Goal: Task Accomplishment & Management: Complete application form

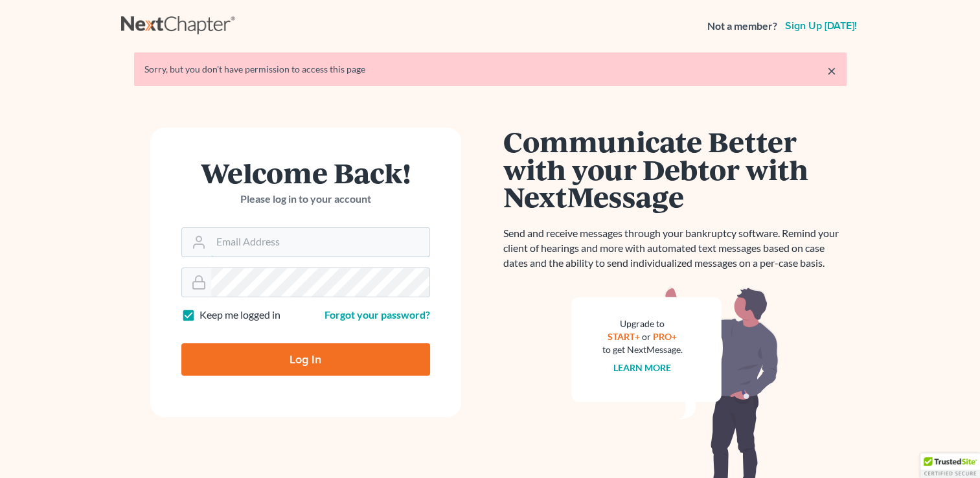
type input "[EMAIL_ADDRESS][DOMAIN_NAME]"
click at [290, 354] on input "Log In" at bounding box center [305, 359] width 249 height 32
type input "Thinking..."
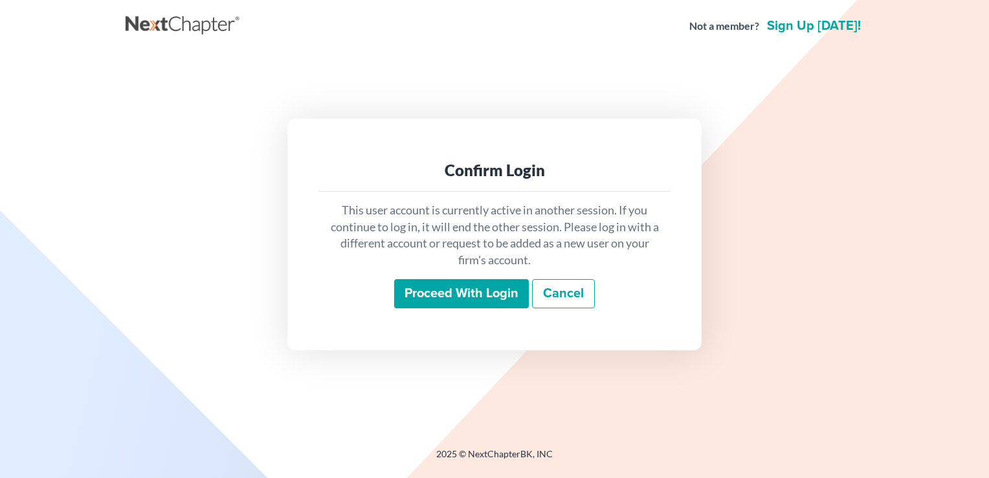
click at [436, 295] on input "Proceed with login" at bounding box center [461, 294] width 135 height 30
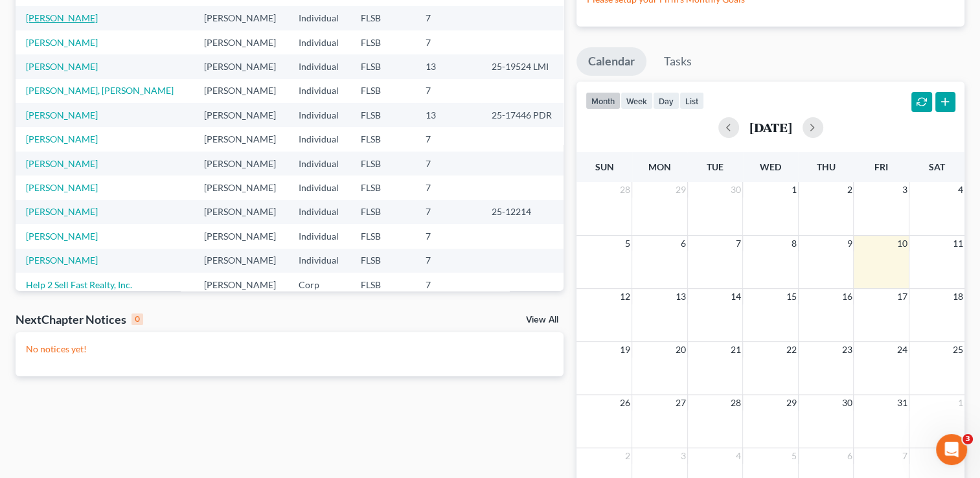
click at [54, 17] on link "Guerra, Albeiro" at bounding box center [62, 17] width 72 height 11
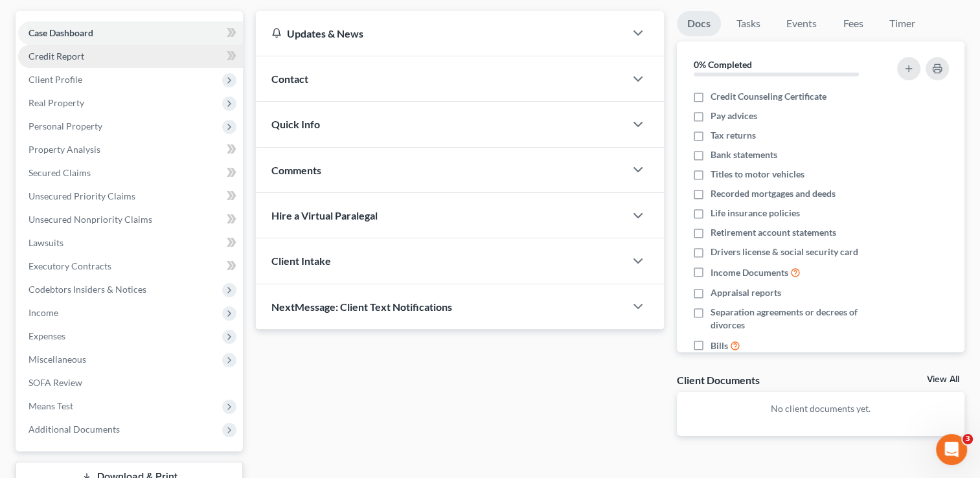
scroll to position [73, 0]
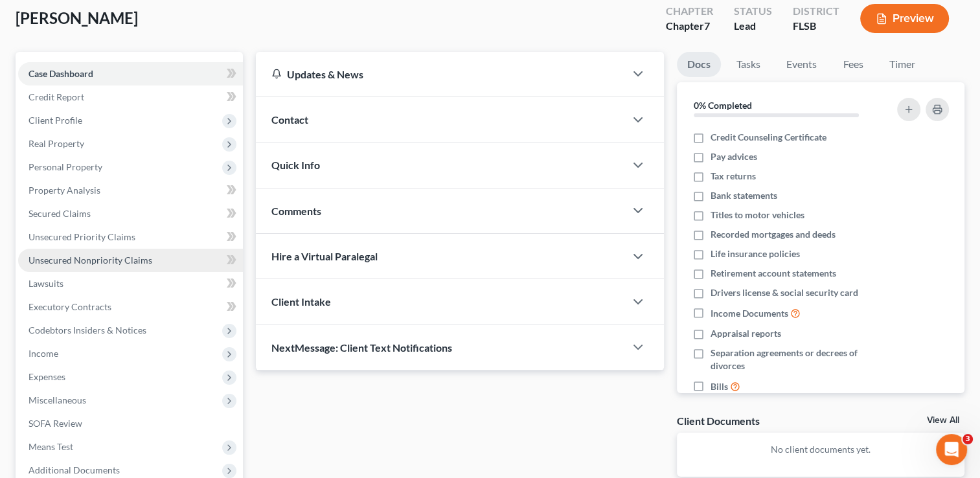
click at [56, 260] on span "Unsecured Nonpriority Claims" at bounding box center [90, 259] width 124 height 11
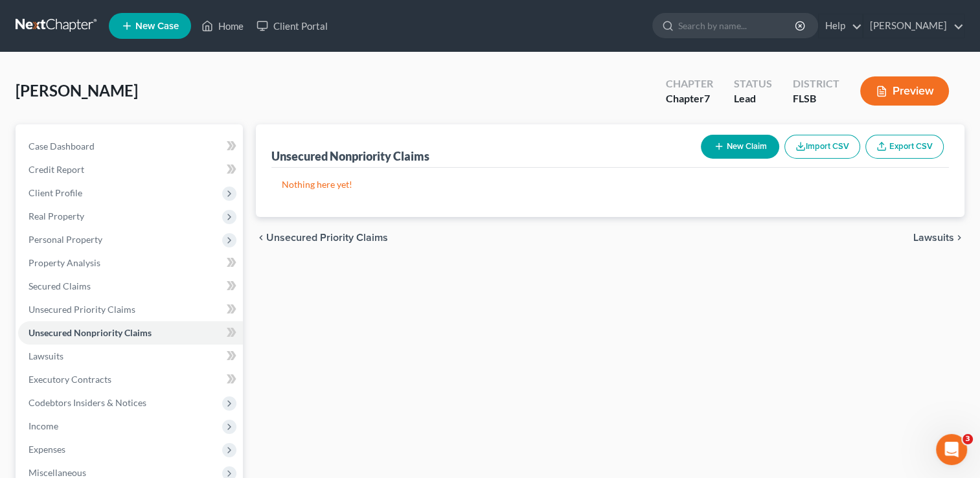
click at [710, 149] on button "New Claim" at bounding box center [740, 147] width 78 height 24
select select "0"
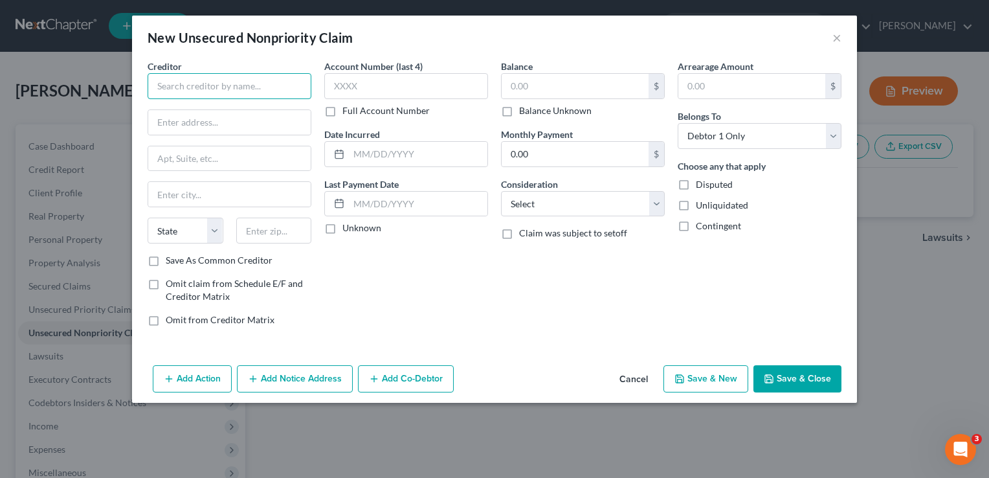
click at [199, 84] on input "text" at bounding box center [230, 86] width 164 height 26
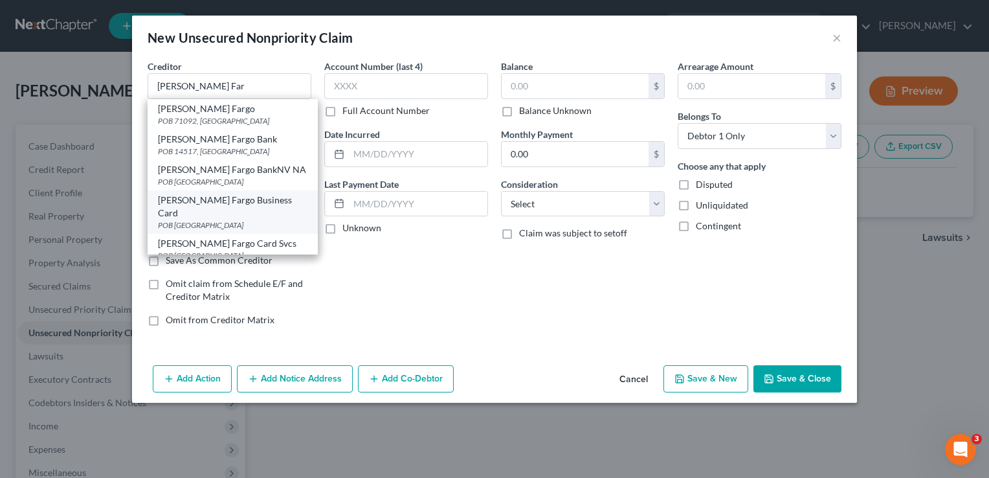
click at [201, 201] on div "Wells Fargo Business Card" at bounding box center [233, 207] width 150 height 26
type input "Wells Fargo Business Card"
type input "POB 77033"
type input "Minneapolis"
select select "24"
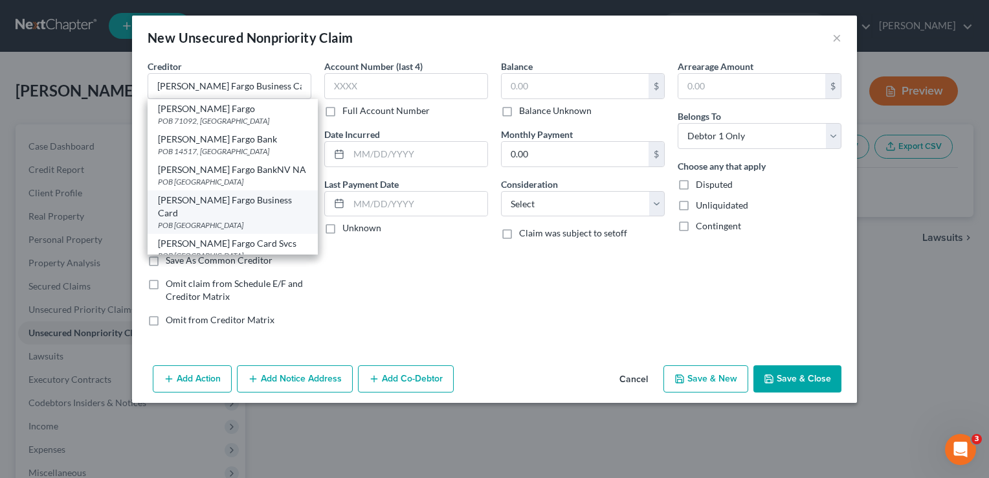
type input "55480"
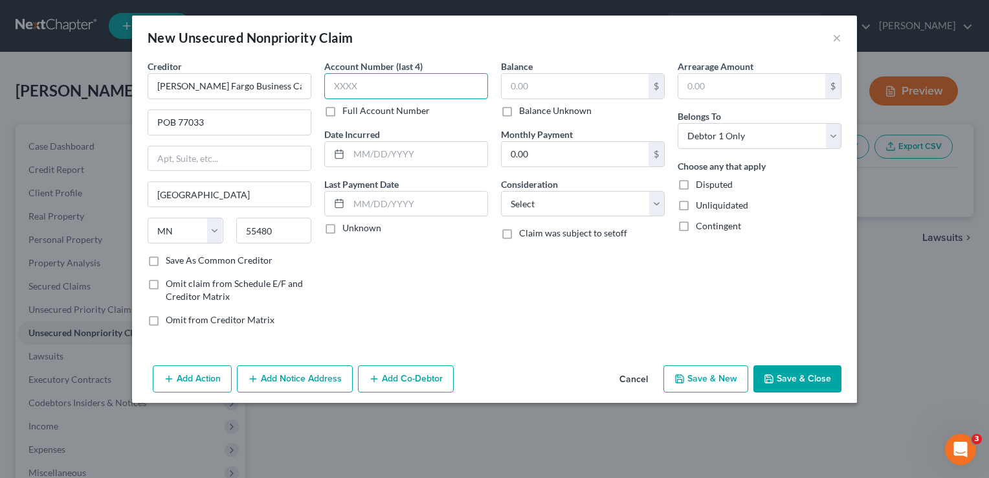
click at [343, 83] on input "text" at bounding box center [406, 86] width 164 height 26
type input "7562"
click at [550, 78] on input "text" at bounding box center [575, 86] width 147 height 25
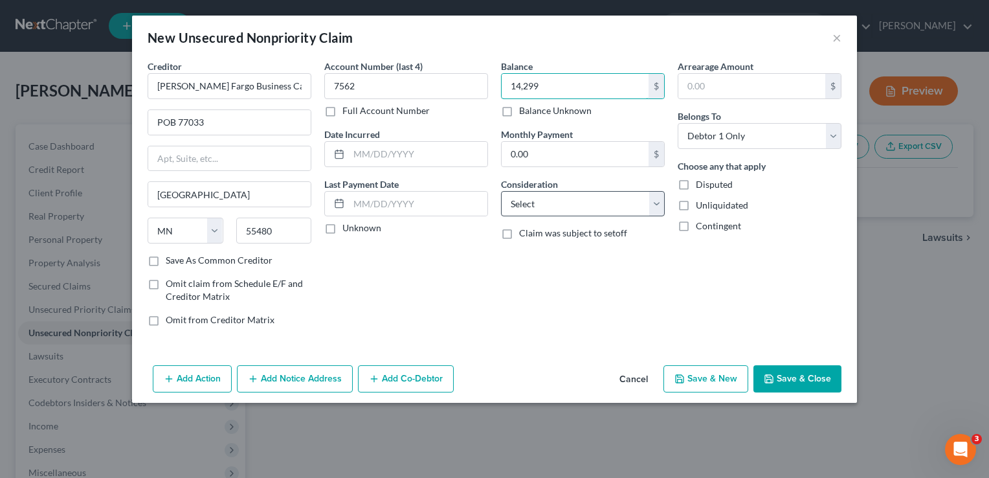
type input "14,299"
click at [514, 207] on select "Select Cable / Satellite Services Collection Agency Credit Card Debt Debt Couns…" at bounding box center [583, 204] width 164 height 26
select select "2"
click at [501, 191] on select "Select Cable / Satellite Services Collection Agency Credit Card Debt Debt Couns…" at bounding box center [583, 204] width 164 height 26
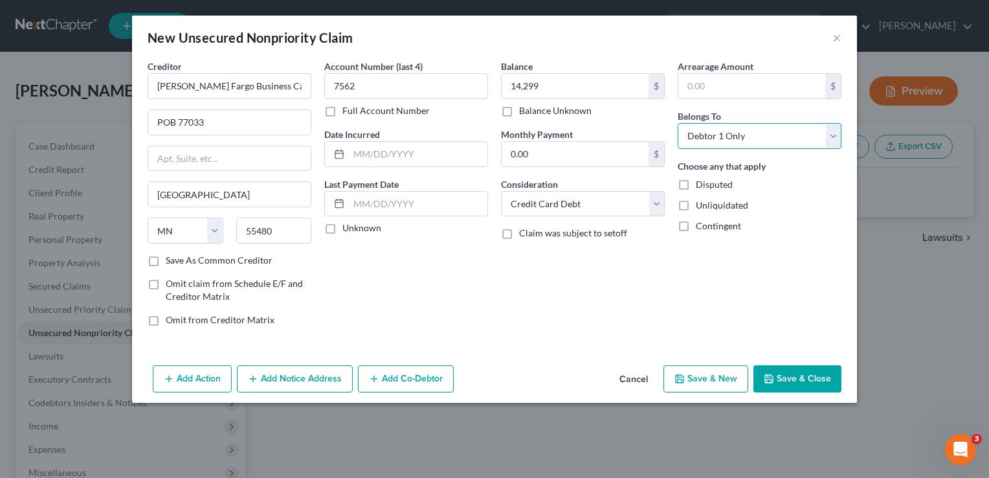
click at [833, 138] on select "Select Debtor 1 Only Debtor 2 Only Debtor 1 And Debtor 2 Only At Least One Of T…" at bounding box center [760, 136] width 164 height 26
select select "3"
click at [678, 123] on select "Select Debtor 1 Only Debtor 2 Only Debtor 1 And Debtor 2 Only At Least One Of T…" at bounding box center [760, 136] width 164 height 26
click at [699, 379] on button "Save & New" at bounding box center [706, 378] width 85 height 27
select select "0"
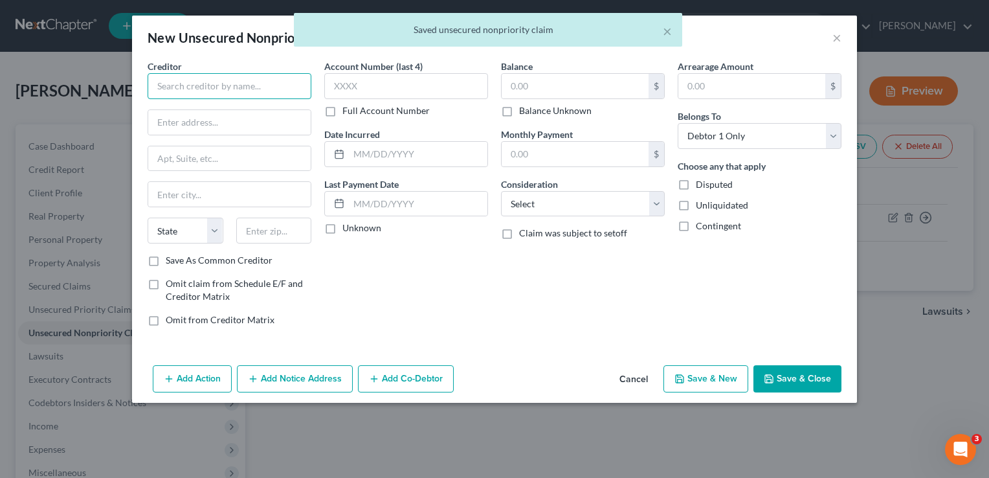
click at [164, 87] on input "text" at bounding box center [230, 86] width 164 height 26
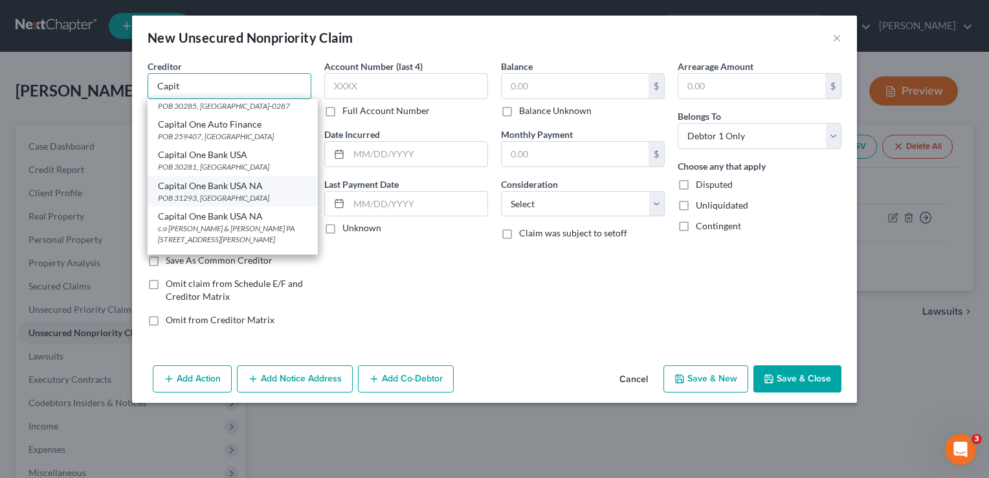
scroll to position [106, 0]
click at [194, 192] on div "Capital One Bank USA NA" at bounding box center [233, 185] width 150 height 13
type input "Capital One Bank USA NA"
type input "POB 31293"
type input "Salt Lake City"
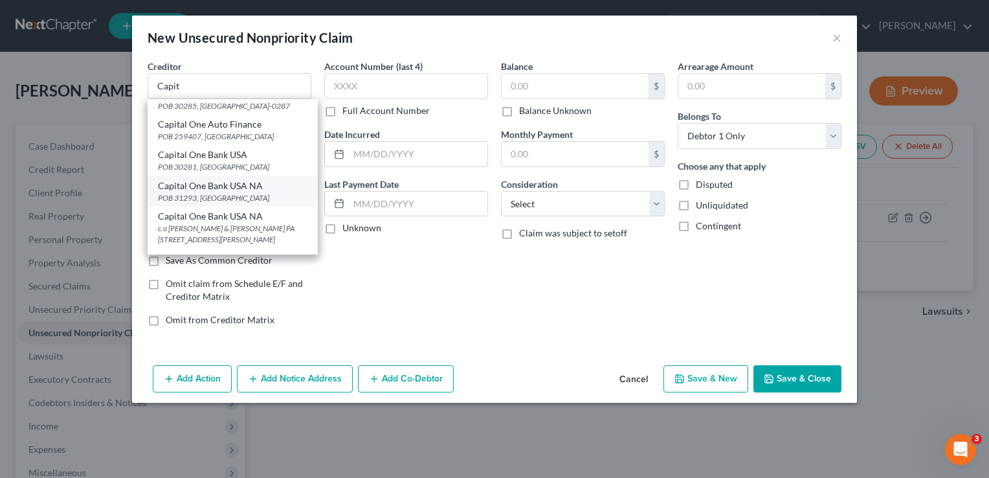
select select "46"
type input "84131"
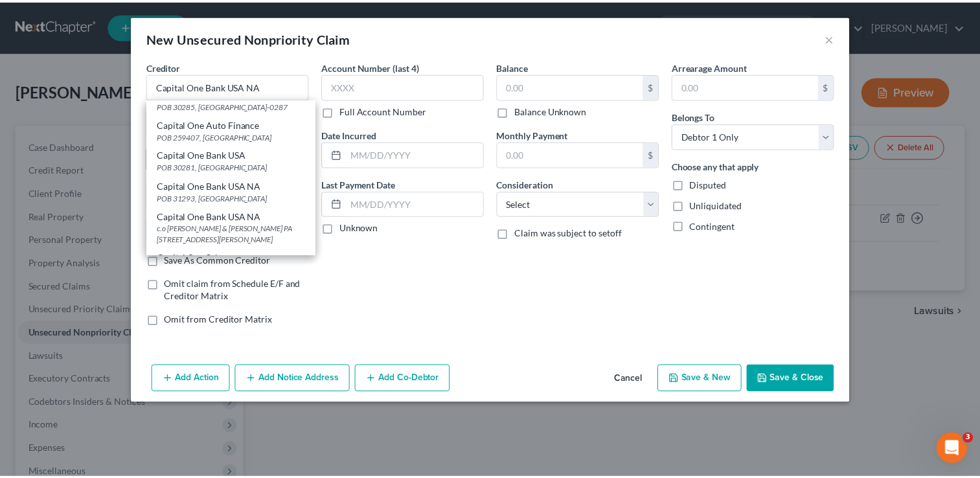
scroll to position [0, 0]
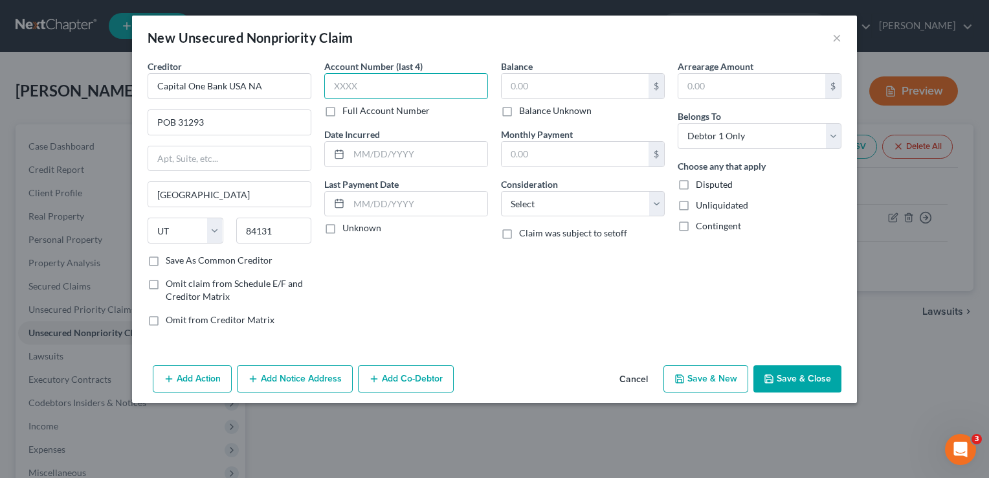
click at [344, 80] on input "text" at bounding box center [406, 86] width 164 height 26
type input "4381"
click at [537, 80] on input "text" at bounding box center [575, 86] width 147 height 25
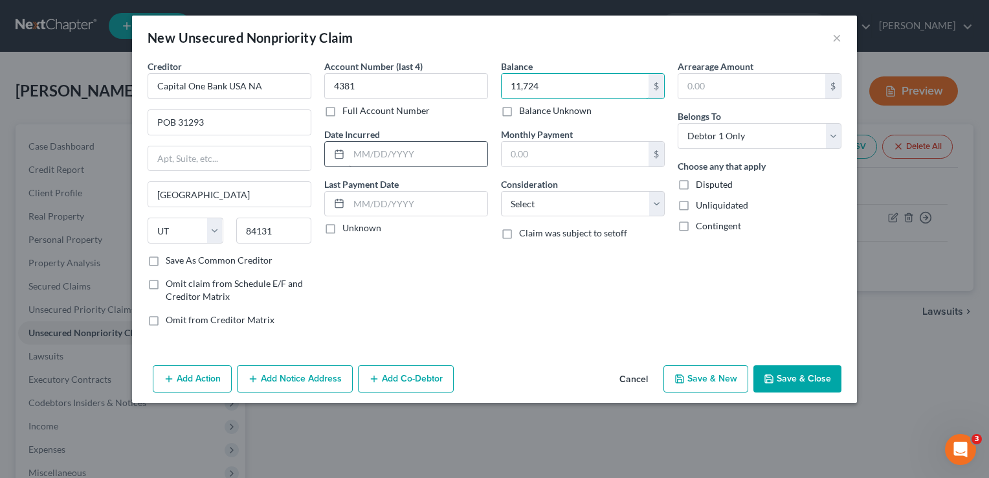
type input "11,724"
click at [406, 148] on input "text" at bounding box center [418, 154] width 139 height 25
click at [380, 192] on input "text" at bounding box center [418, 204] width 139 height 25
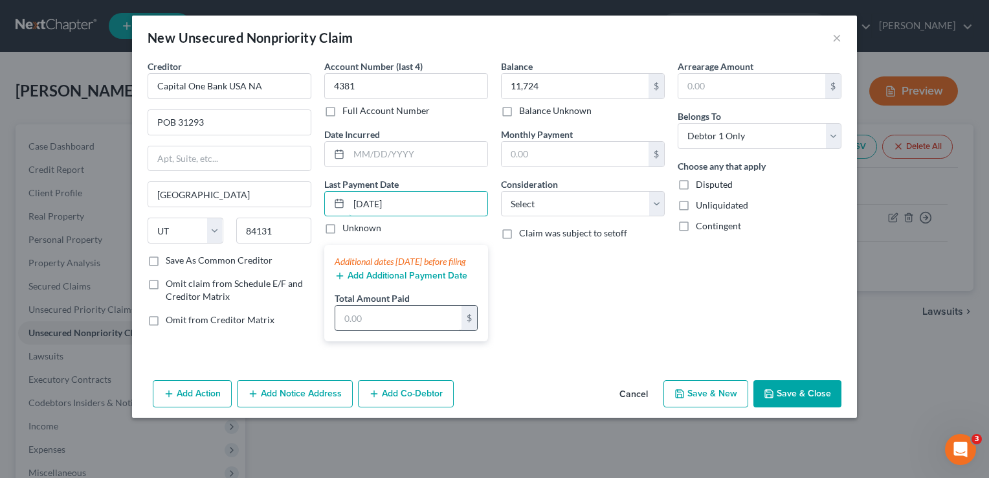
type input "09/09/25"
click at [345, 330] on input "text" at bounding box center [398, 318] width 126 height 25
type input "279"
click at [359, 146] on input "text" at bounding box center [418, 154] width 139 height 25
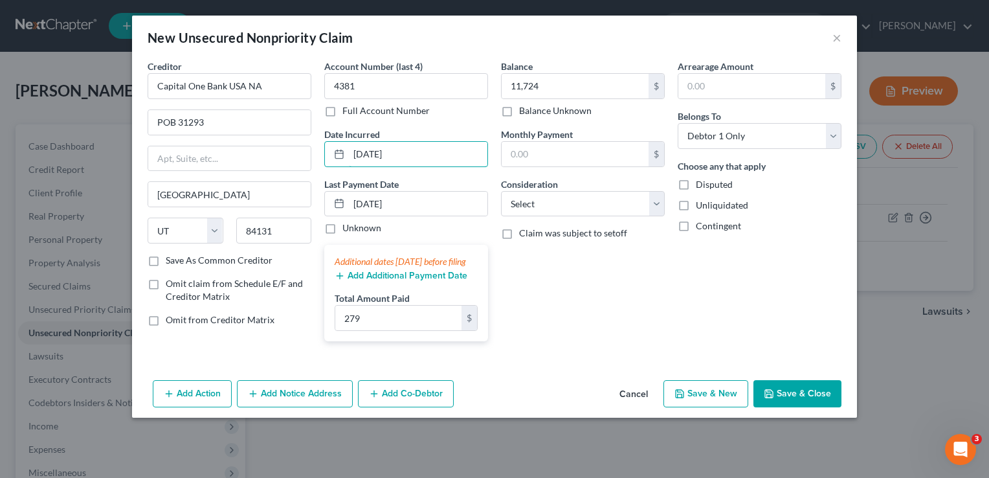
type input "12/01/2023"
click at [703, 406] on button "Save & New" at bounding box center [706, 393] width 85 height 27
select select "0"
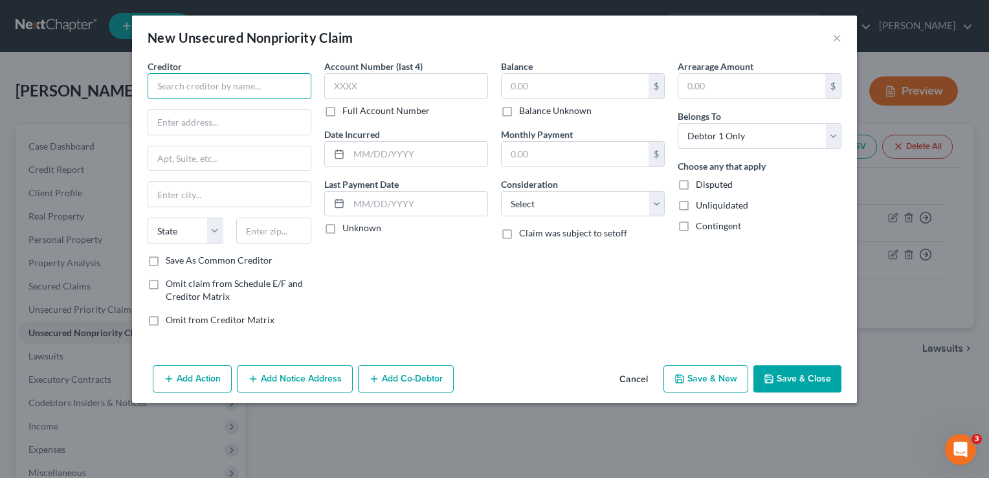
click at [170, 80] on input "text" at bounding box center [230, 86] width 164 height 26
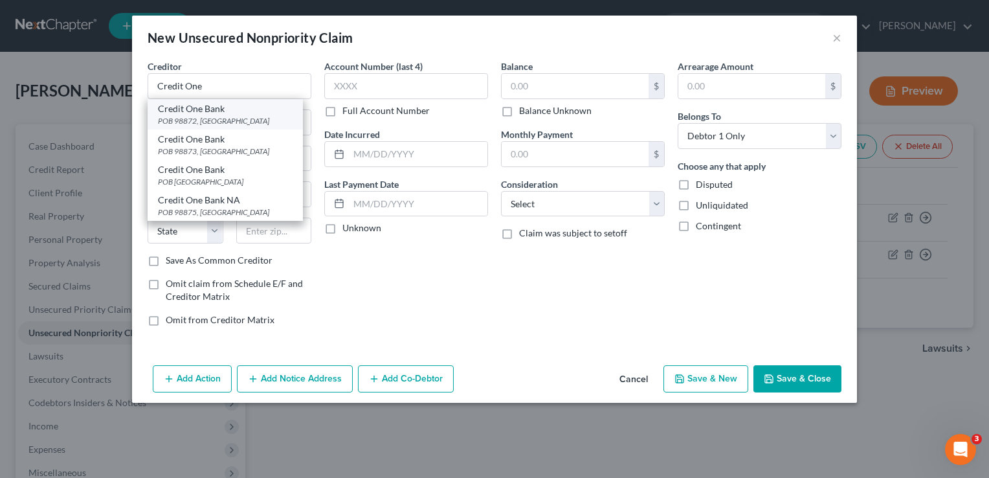
click at [233, 117] on div "POB 98872, Las Vegas, NV 89193" at bounding box center [225, 120] width 135 height 11
type input "Credit One Bank"
type input "POB 98872"
type input "Las Vegas"
select select "31"
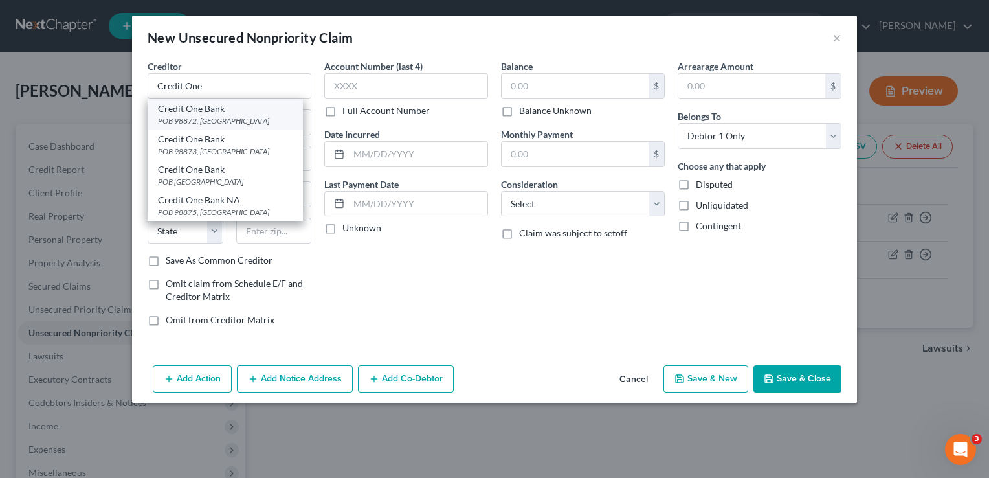
type input "89193"
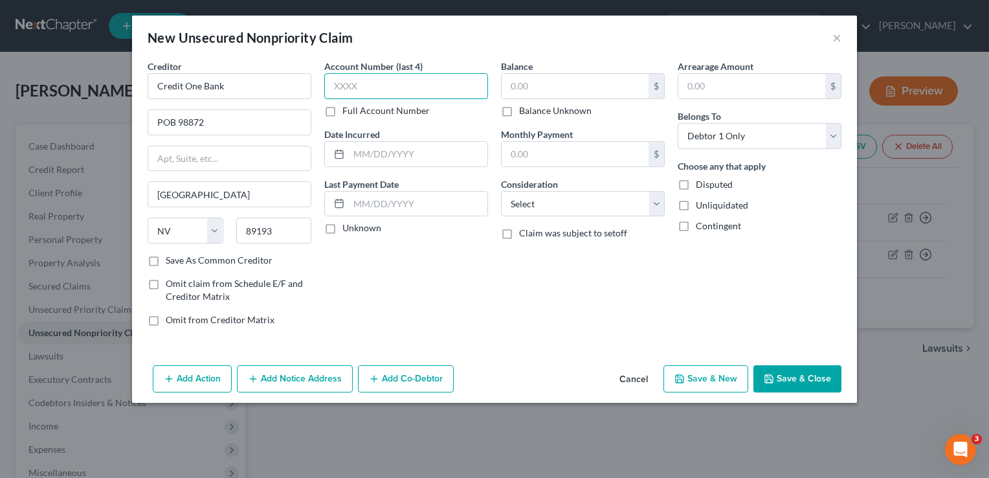
click at [426, 80] on input "text" at bounding box center [406, 86] width 164 height 26
type input "6156"
click at [420, 151] on input "text" at bounding box center [418, 154] width 139 height 25
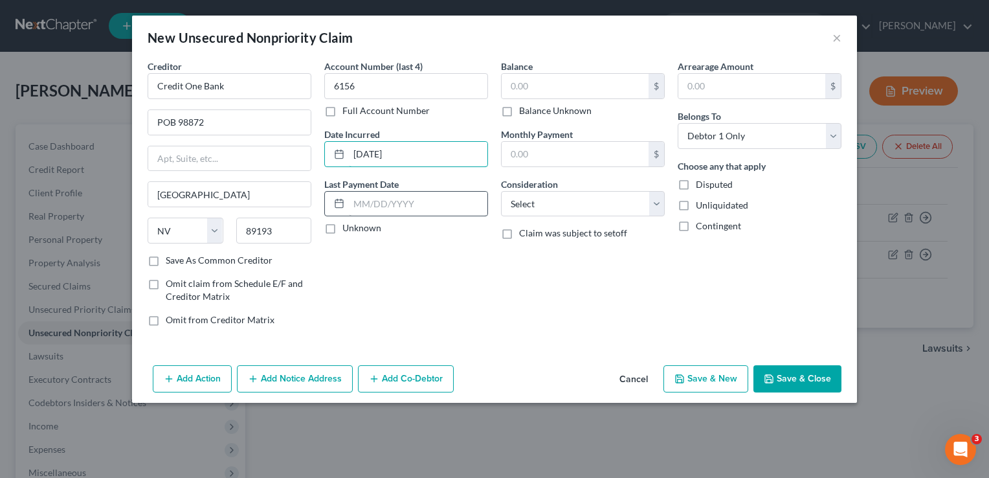
type input "06/01/2012"
click at [395, 207] on input "text" at bounding box center [418, 204] width 139 height 25
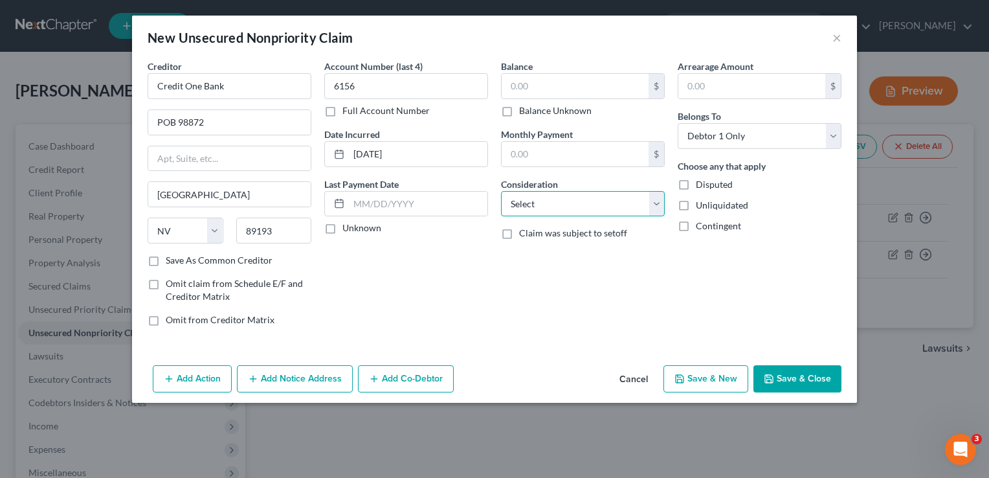
click at [526, 198] on select "Select Cable / Satellite Services Collection Agency Credit Card Debt Debt Couns…" at bounding box center [583, 204] width 164 height 26
select select "2"
click at [501, 191] on select "Select Cable / Satellite Services Collection Agency Credit Card Debt Debt Couns…" at bounding box center [583, 204] width 164 height 26
click at [532, 79] on input "text" at bounding box center [575, 86] width 147 height 25
type input "3,291"
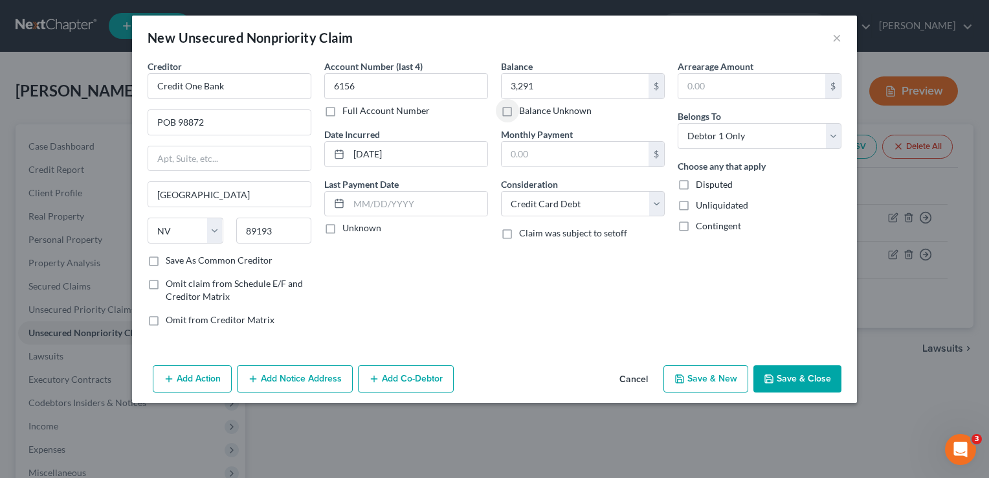
click at [696, 369] on button "Save & New" at bounding box center [706, 378] width 85 height 27
select select "0"
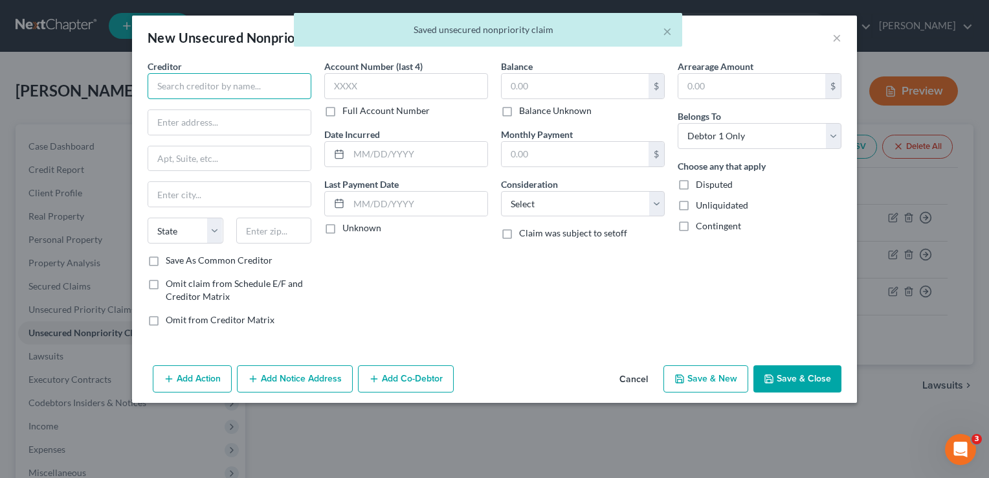
click at [192, 87] on input "text" at bounding box center [230, 86] width 164 height 26
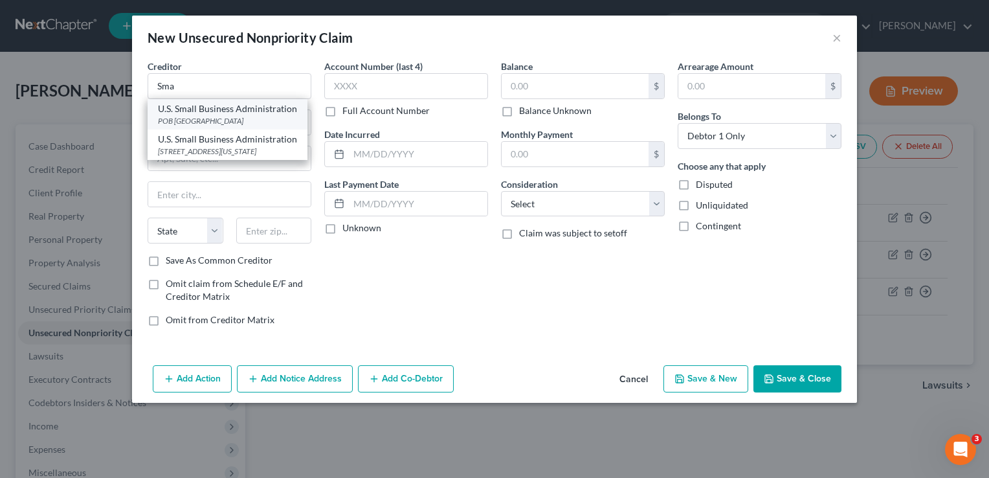
click at [205, 125] on div "POB 3918, Portland, OR 97208" at bounding box center [227, 120] width 139 height 11
type input "U.S. Small Business Administration"
type input "POB 3918"
type input "Portland"
select select "38"
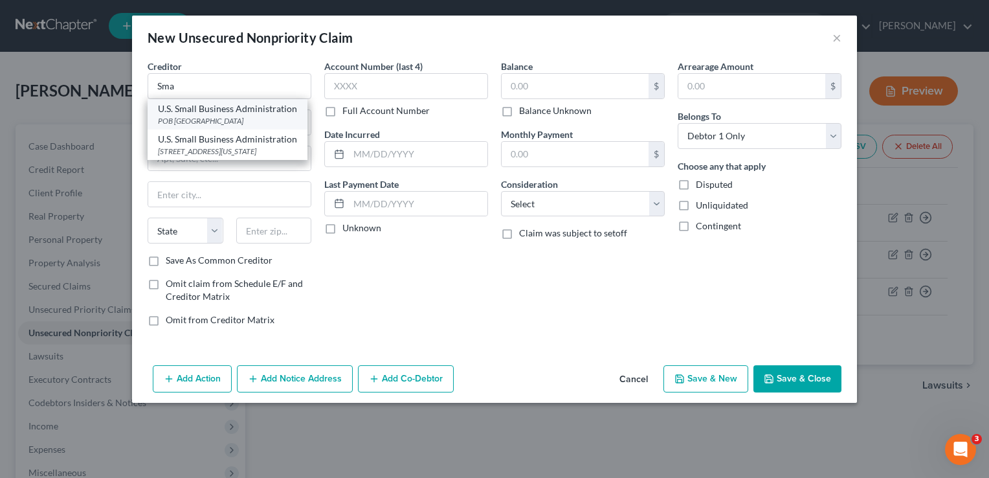
type input "97208"
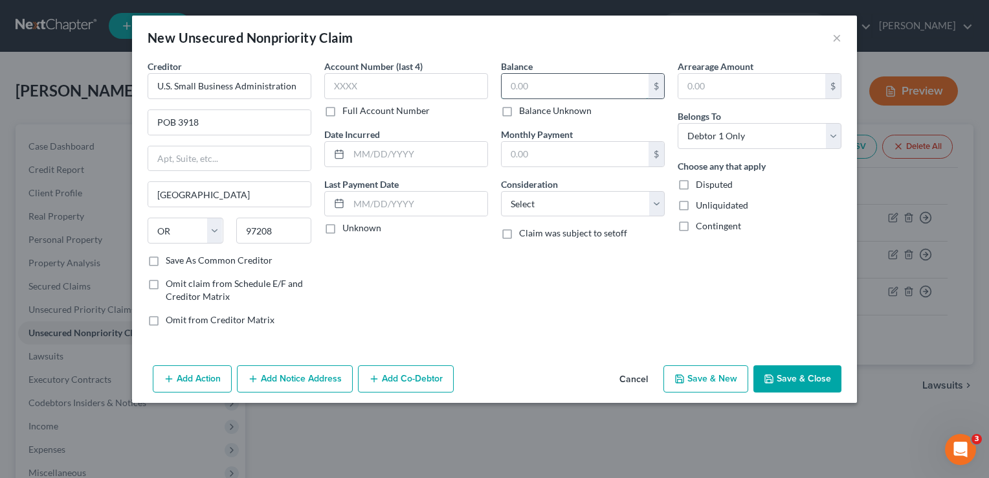
click at [532, 85] on input "text" at bounding box center [575, 86] width 147 height 25
click at [389, 158] on input "text" at bounding box center [418, 154] width 139 height 25
click at [781, 374] on button "Save & Close" at bounding box center [798, 378] width 88 height 27
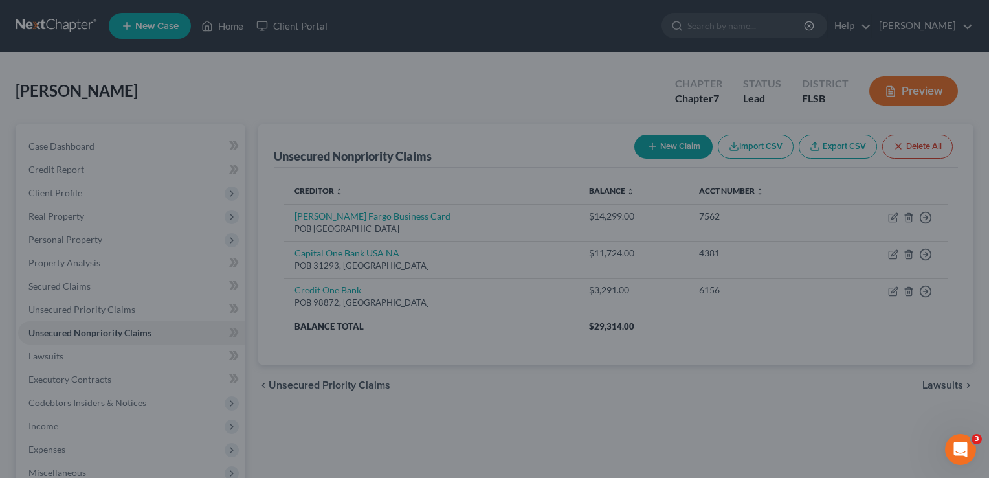
type input "52,000.00"
type input "0.00"
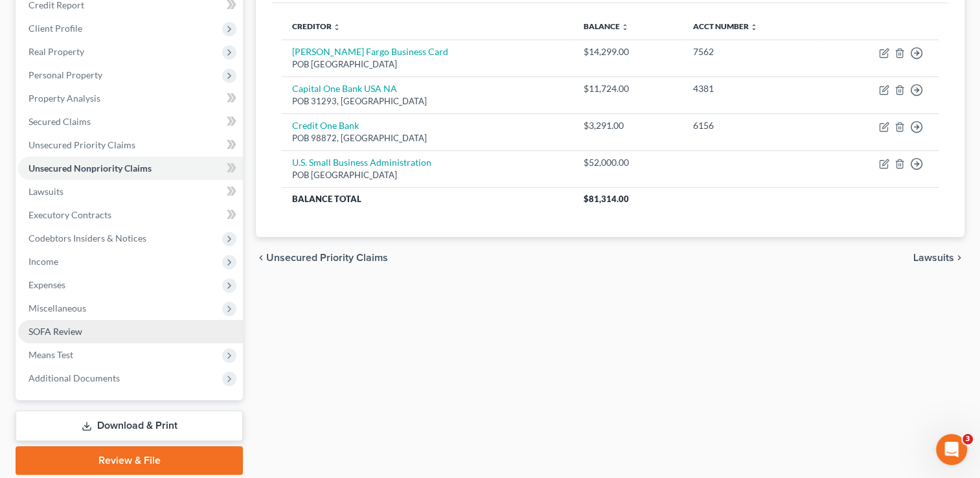
scroll to position [168, 0]
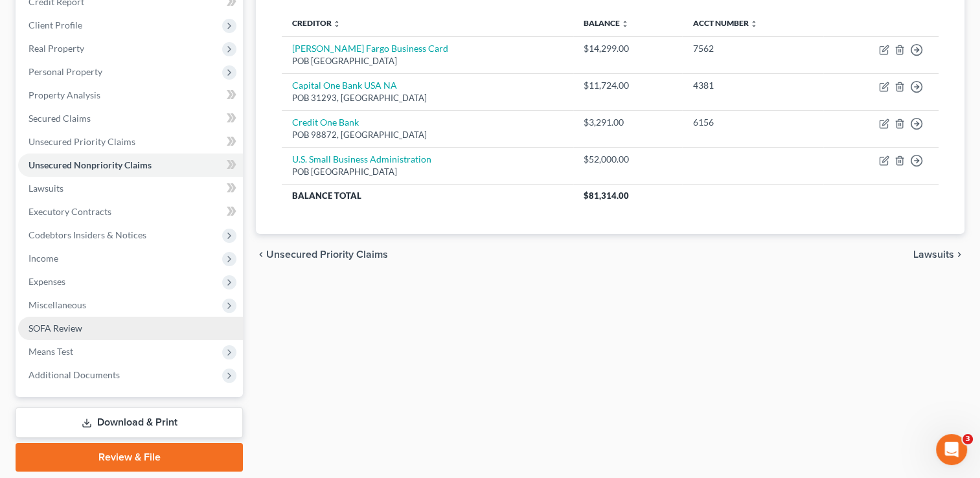
click at [69, 324] on span "SOFA Review" at bounding box center [55, 327] width 54 height 11
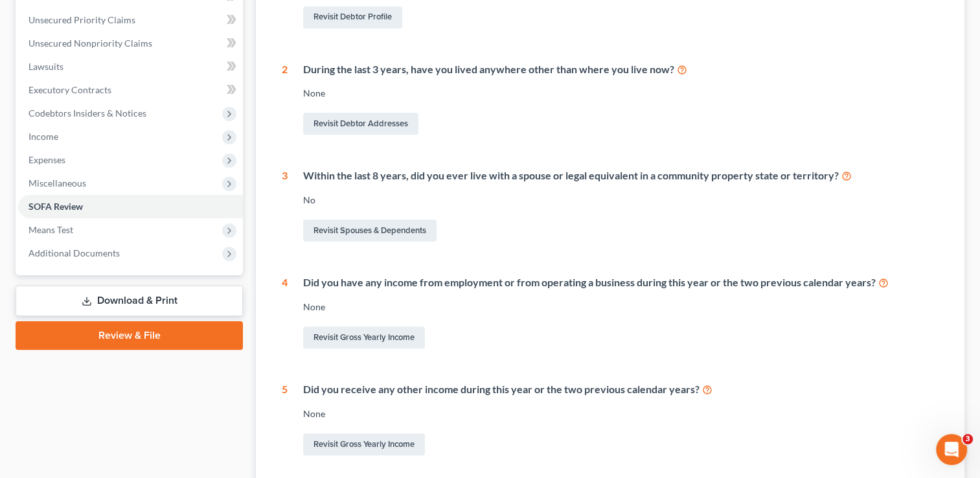
scroll to position [291, 0]
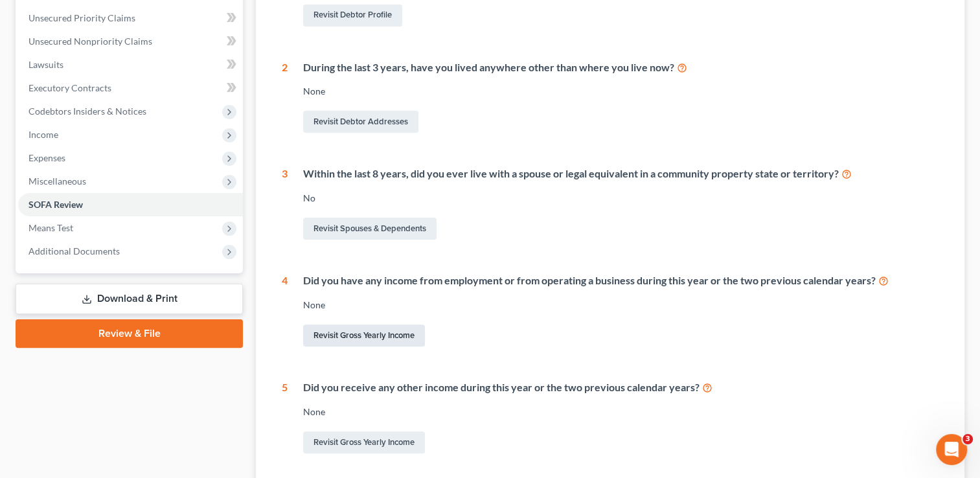
click at [375, 333] on link "Revisit Gross Yearly Income" at bounding box center [364, 335] width 122 height 22
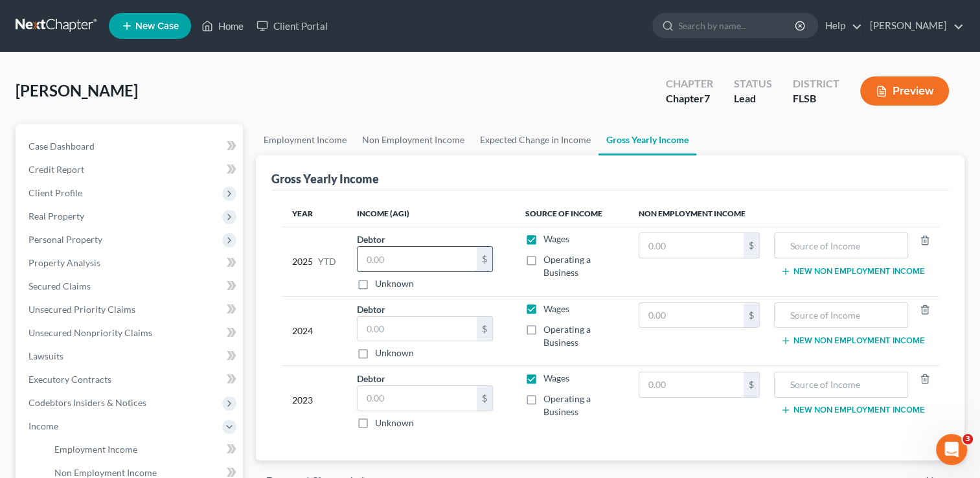
click at [381, 253] on input "text" at bounding box center [416, 259] width 119 height 25
click at [391, 332] on input "text" at bounding box center [416, 329] width 119 height 25
type input "47,669"
click at [377, 400] on input "text" at bounding box center [416, 398] width 119 height 25
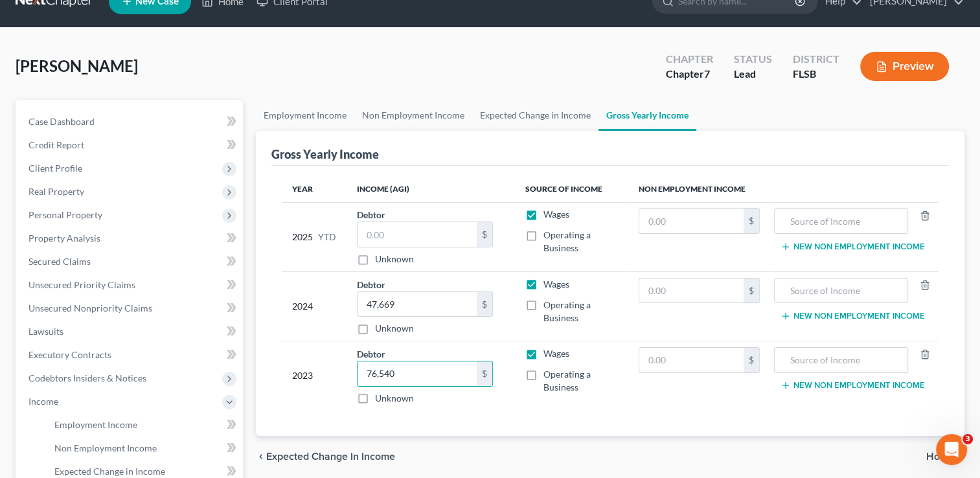
type input "76,540"
click at [543, 233] on label "Operating a Business" at bounding box center [580, 242] width 74 height 26
click at [548, 233] on input "Operating a Business" at bounding box center [552, 233] width 8 height 8
checkbox input "true"
click at [543, 303] on label "Operating a Business" at bounding box center [580, 312] width 74 height 26
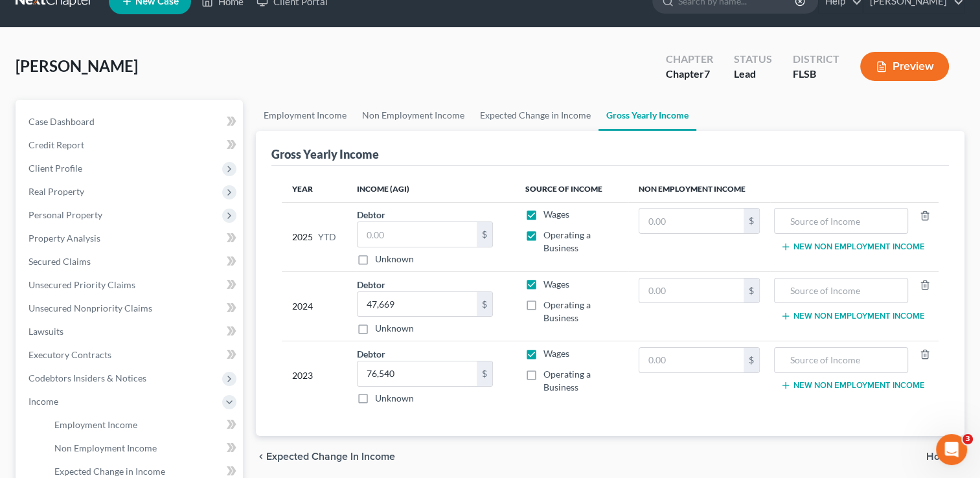
click at [548, 303] on input "Operating a Business" at bounding box center [552, 303] width 8 height 8
checkbox input "true"
click at [543, 371] on label "Operating a Business" at bounding box center [580, 381] width 74 height 26
click at [548, 371] on input "Operating a Business" at bounding box center [552, 372] width 8 height 8
checkbox input "true"
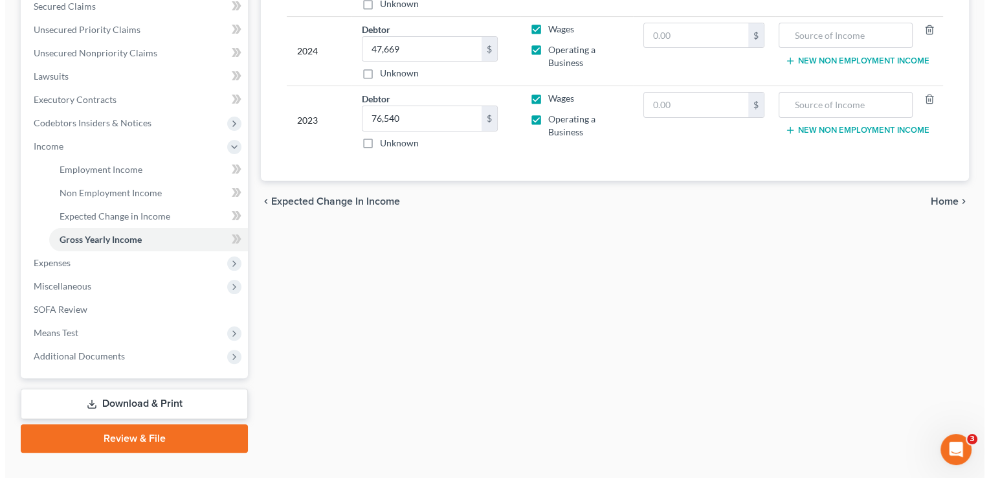
scroll to position [282, 0]
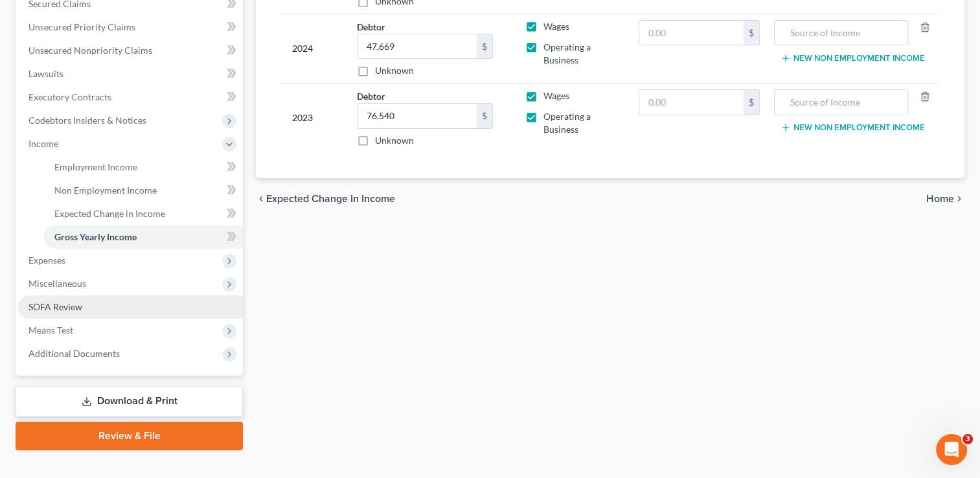
click at [61, 308] on span "SOFA Review" at bounding box center [55, 306] width 54 height 11
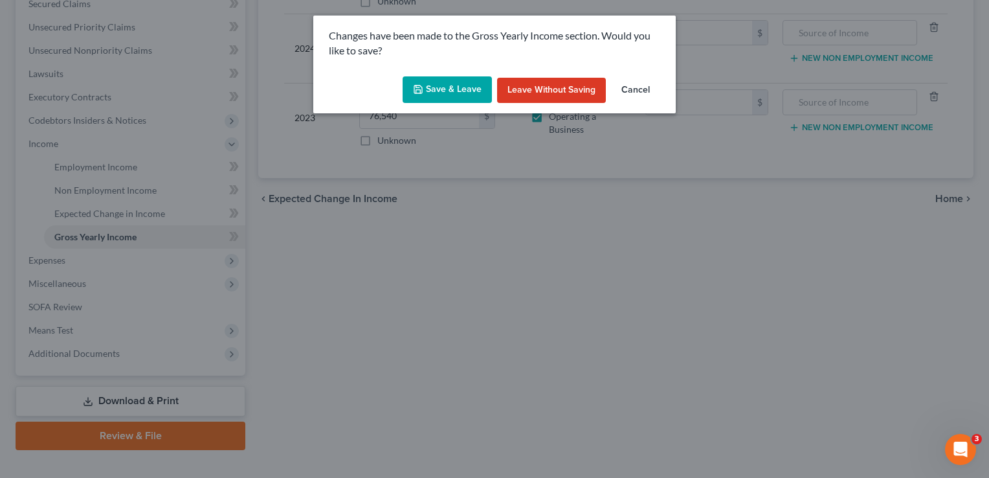
click at [453, 89] on button "Save & Leave" at bounding box center [447, 89] width 89 height 27
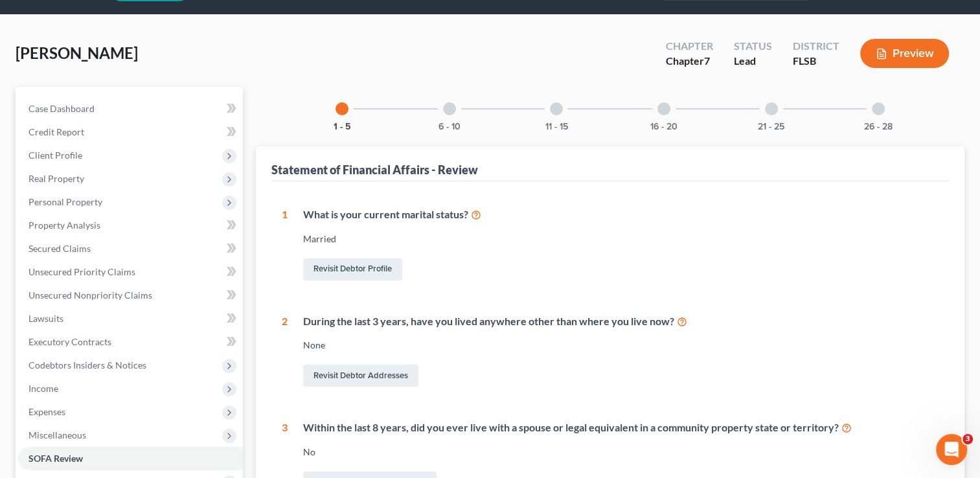
scroll to position [36, 0]
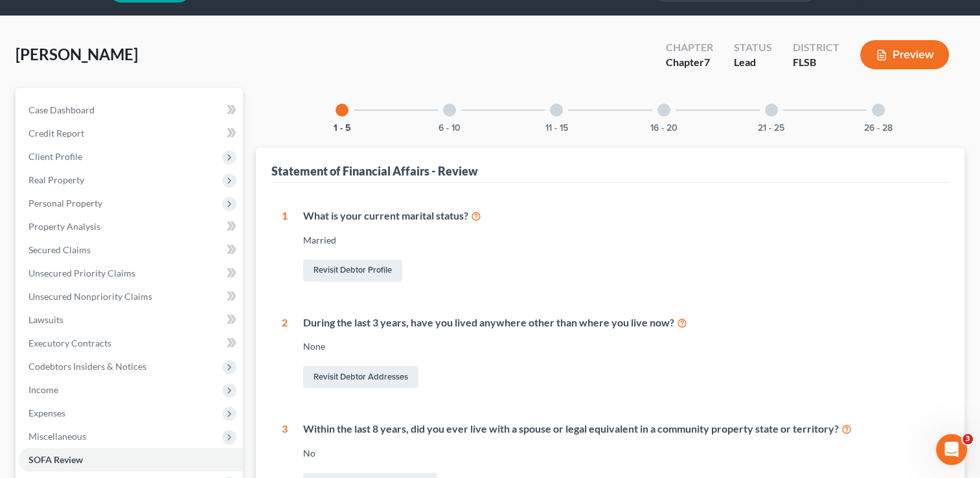
click at [444, 119] on div "6 - 10" at bounding box center [449, 110] width 44 height 44
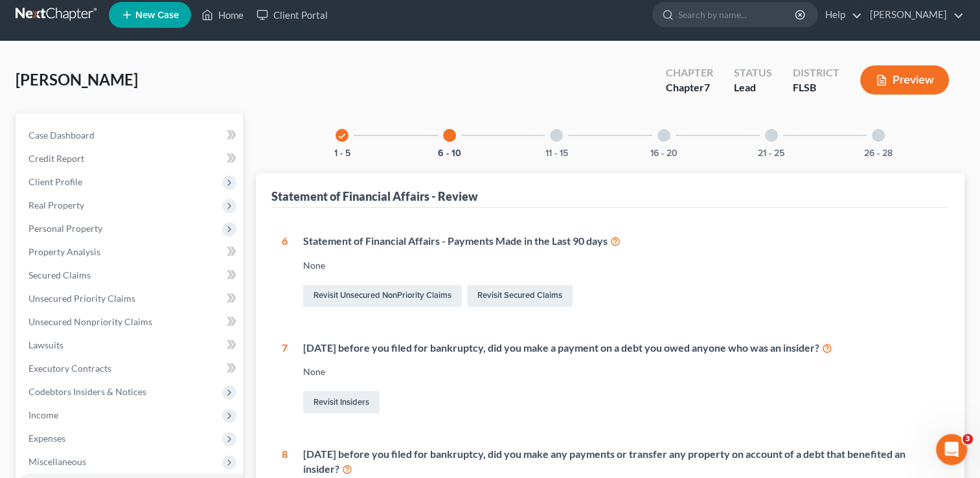
scroll to position [8, 0]
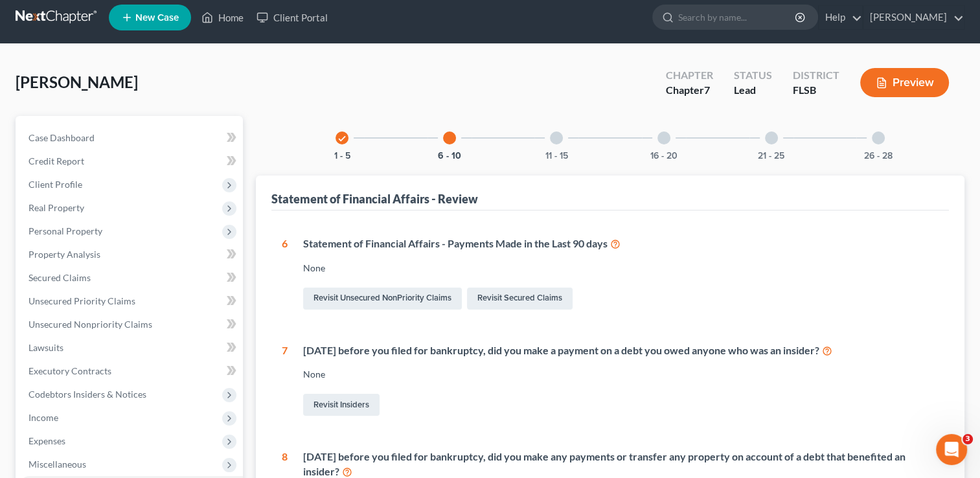
click at [560, 141] on div at bounding box center [556, 137] width 13 height 13
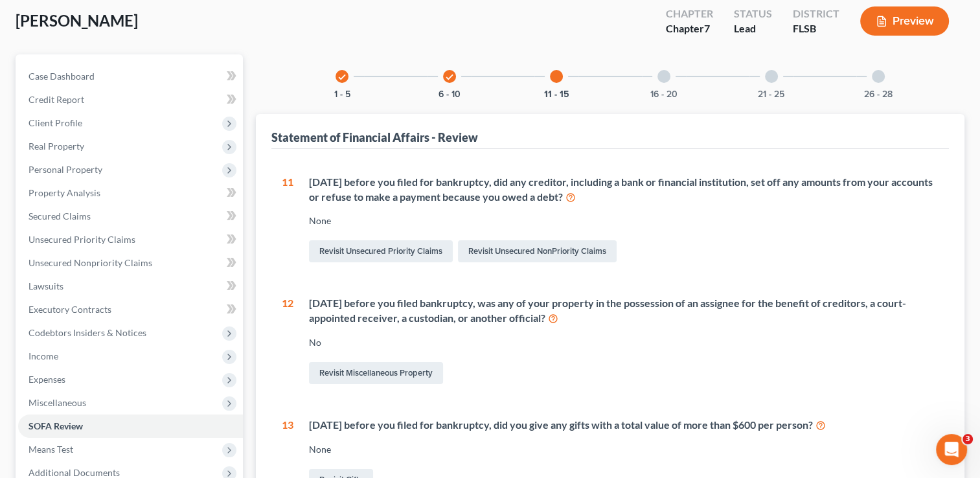
scroll to position [0, 0]
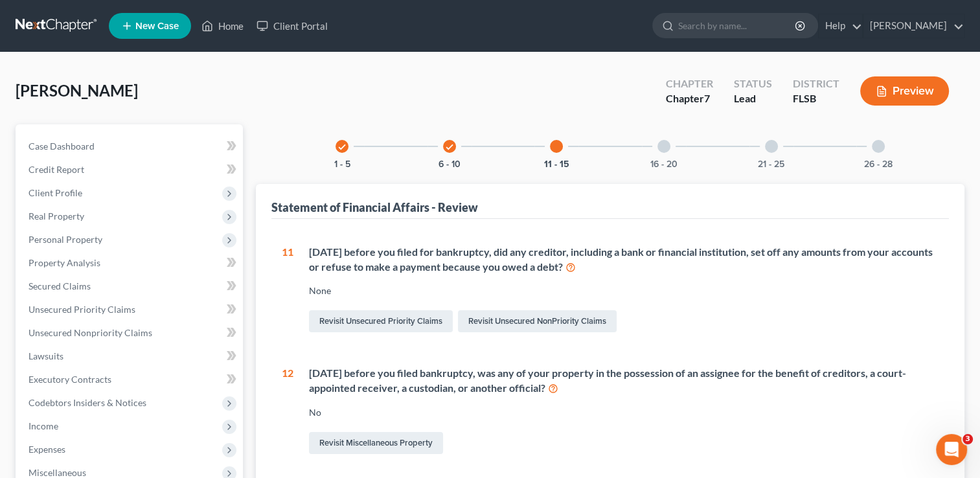
click at [666, 144] on div at bounding box center [663, 146] width 13 height 13
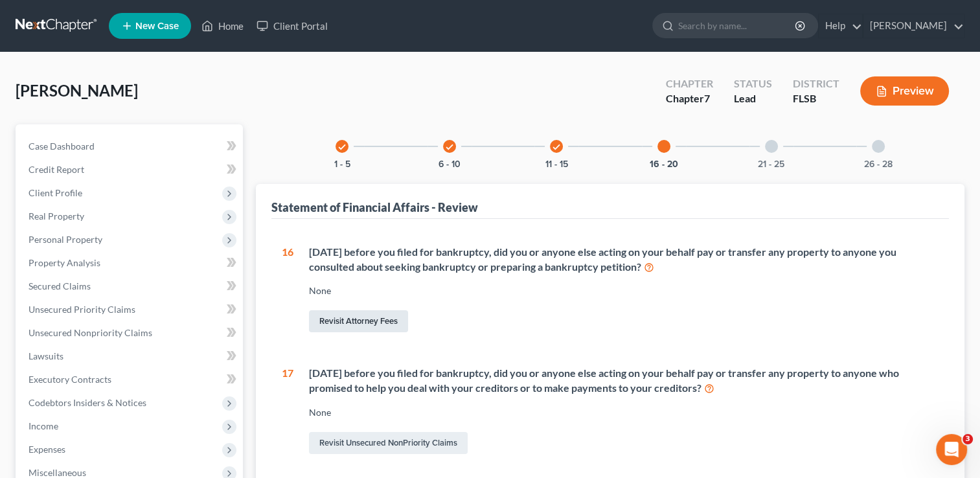
click at [377, 316] on link "Revisit Attorney Fees" at bounding box center [358, 321] width 99 height 22
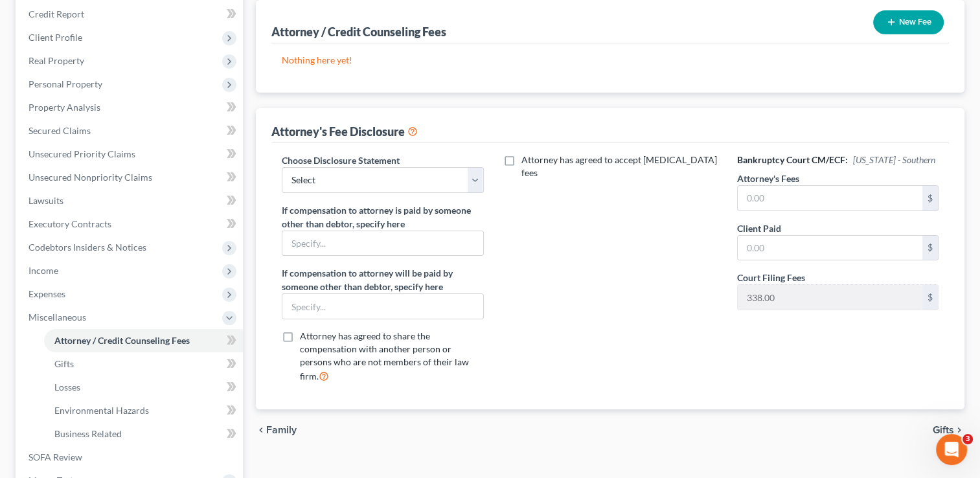
scroll to position [163, 0]
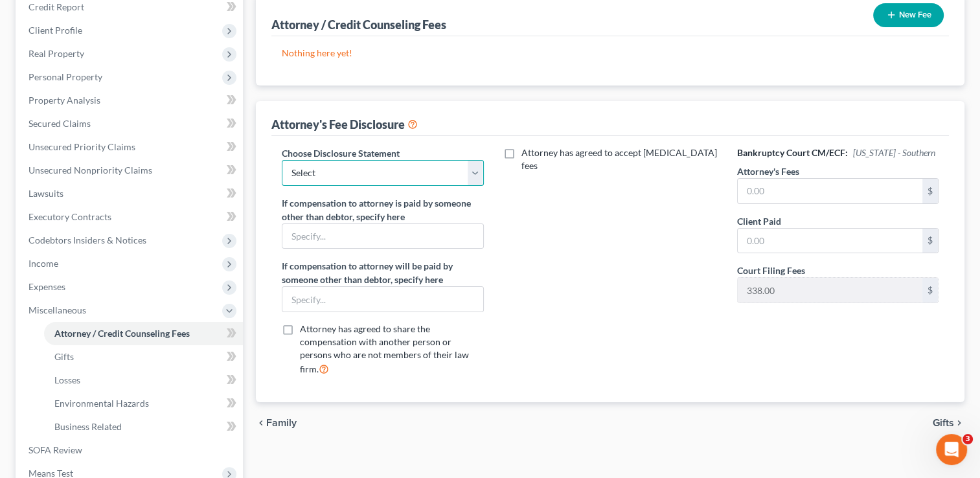
click at [476, 169] on select "Select Jared Kullman, Esq." at bounding box center [382, 173] width 201 height 26
select select "0"
click at [282, 160] on select "Select Jared Kullman, Esq." at bounding box center [382, 173] width 201 height 26
click at [747, 188] on input "text" at bounding box center [830, 191] width 185 height 25
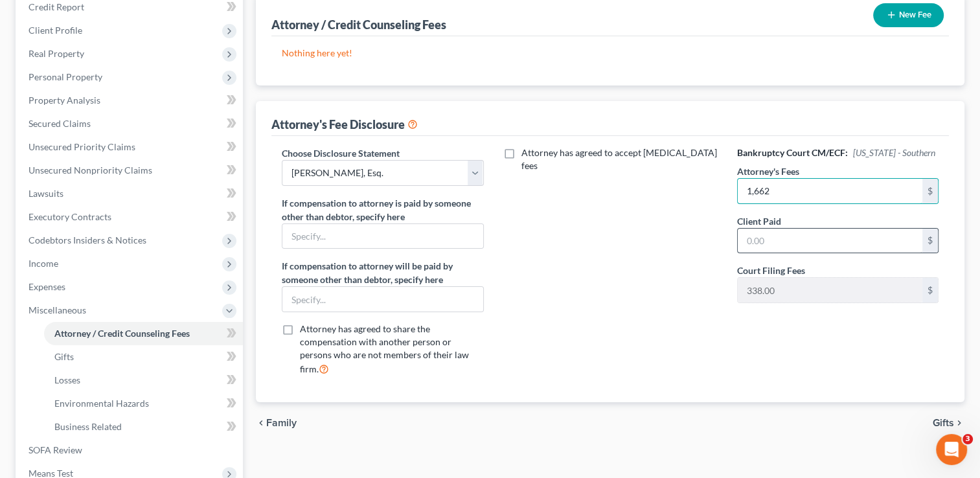
type input "1,662"
click at [754, 237] on input "text" at bounding box center [830, 241] width 185 height 25
type input "1,662"
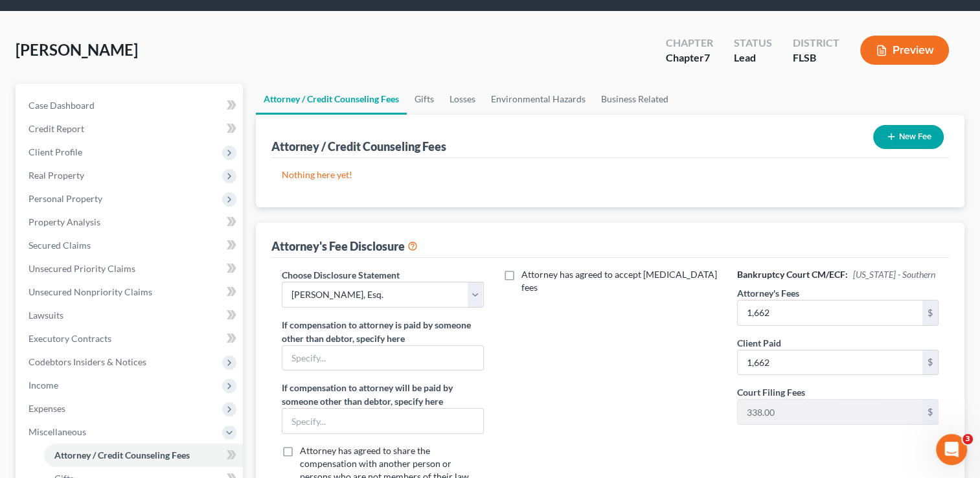
scroll to position [36, 0]
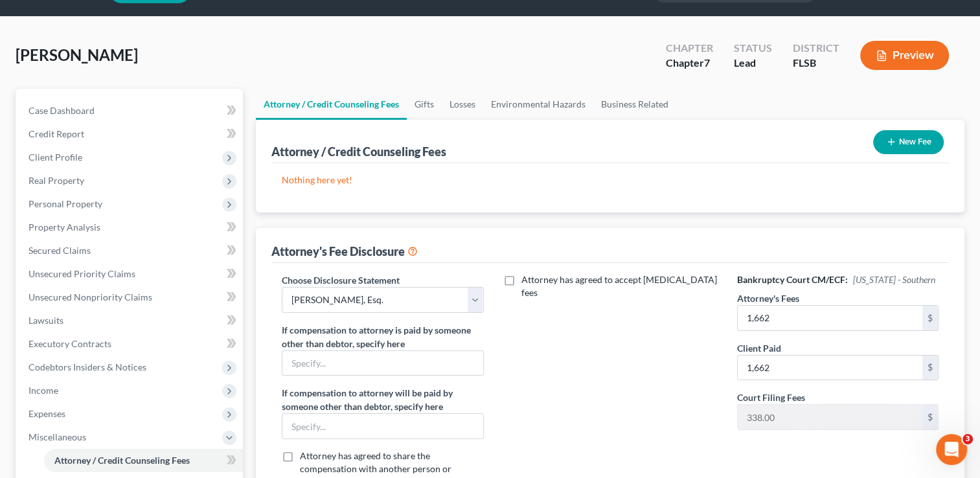
click at [896, 139] on button "New Fee" at bounding box center [908, 142] width 71 height 24
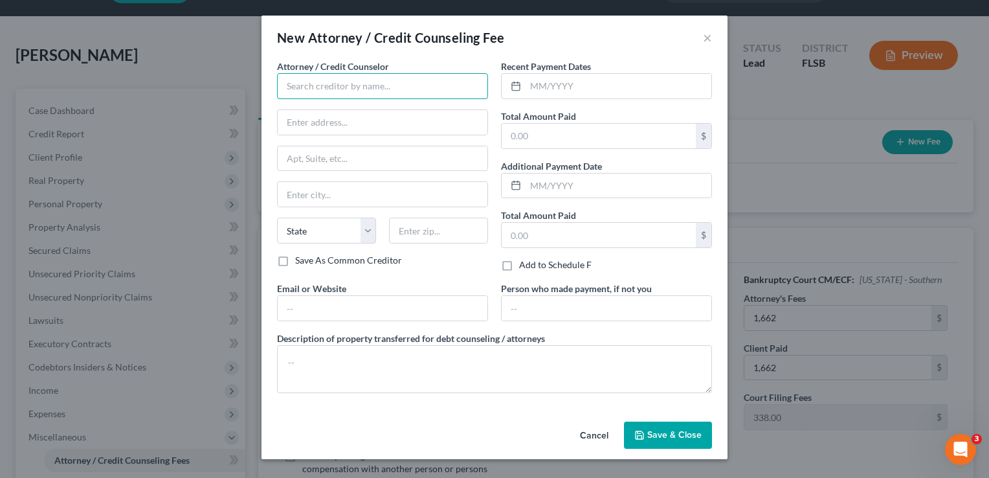
click at [323, 84] on input "text" at bounding box center [382, 86] width 211 height 26
type input "JARED KULLMAN ESQ."
type input "1910 S. STATE ROAD 7"
type input "Hollywood"
select select "9"
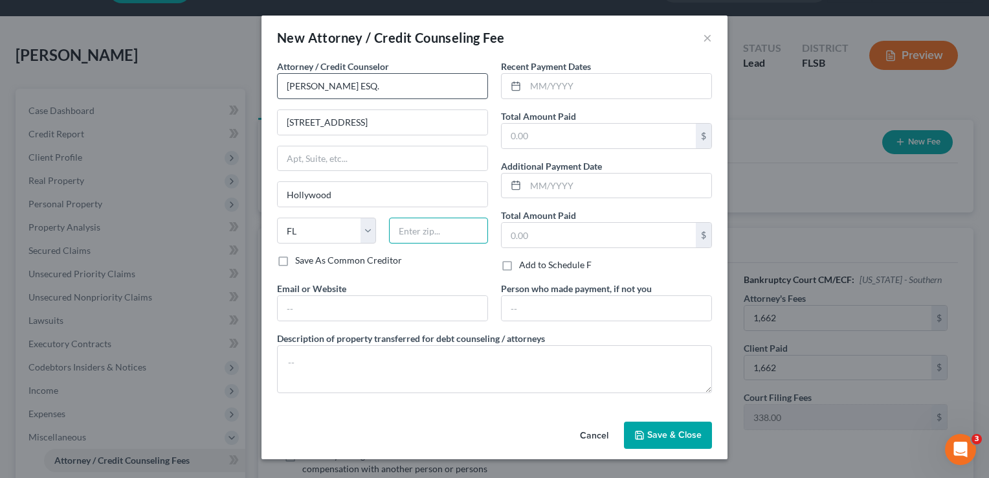
type input "33023"
type input "08/15/2025"
type input "2,187.00"
type input "[EMAIL_ADDRESS][DOMAIN_NAME]"
click at [550, 135] on input "2,187.00" at bounding box center [599, 136] width 194 height 25
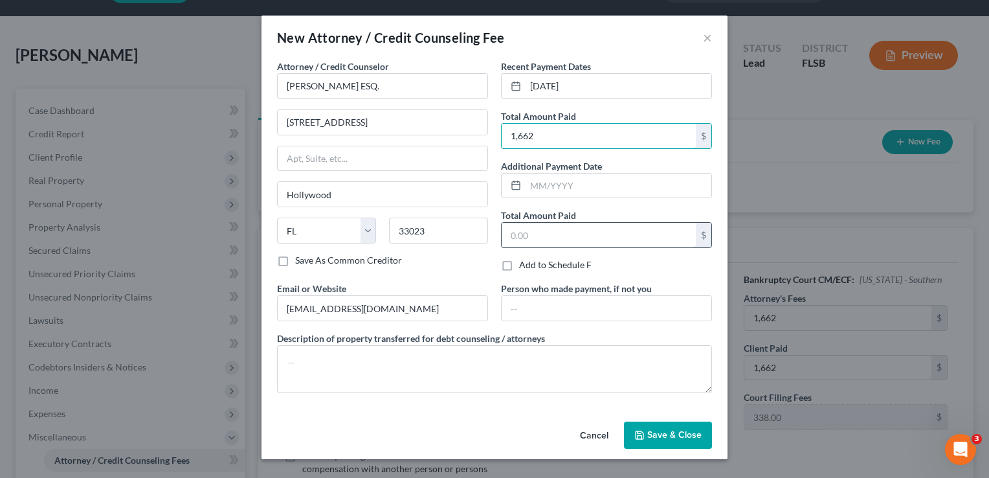
type input "1,662"
click at [539, 237] on input "text" at bounding box center [599, 235] width 194 height 25
type input "1,662"
click at [575, 82] on input "08/15/2025" at bounding box center [619, 86] width 186 height 25
click at [552, 85] on input "08/15/2025" at bounding box center [619, 86] width 186 height 25
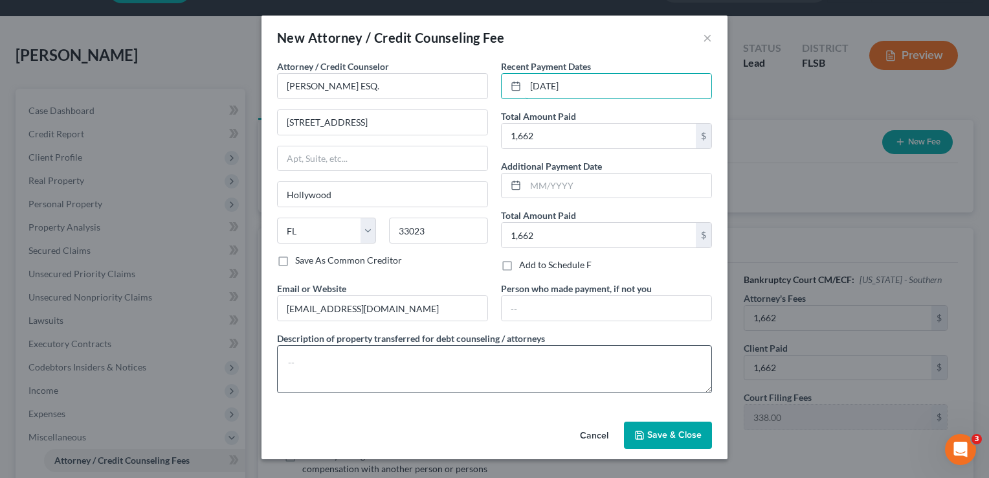
type input "10/10/2025"
click at [393, 367] on textarea at bounding box center [494, 369] width 435 height 48
type textarea "cash"
click at [679, 433] on span "Save & Close" at bounding box center [675, 434] width 54 height 11
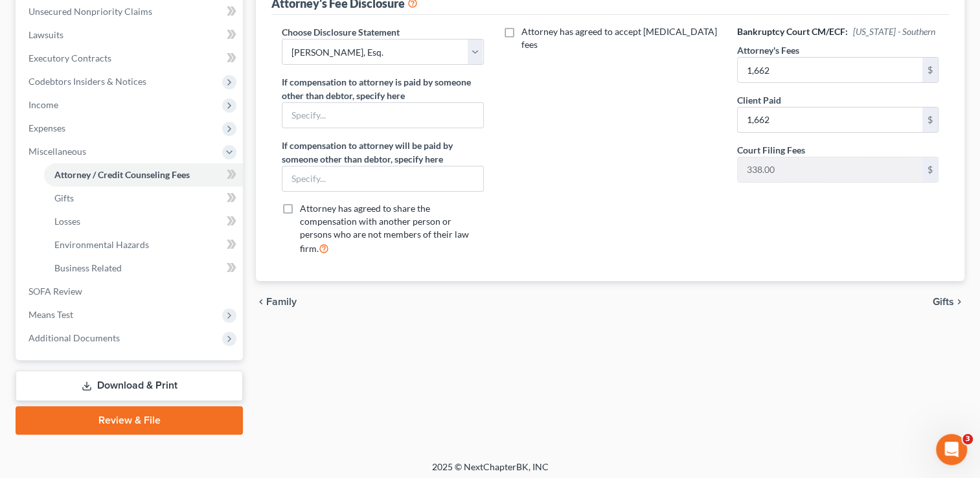
scroll to position [326, 0]
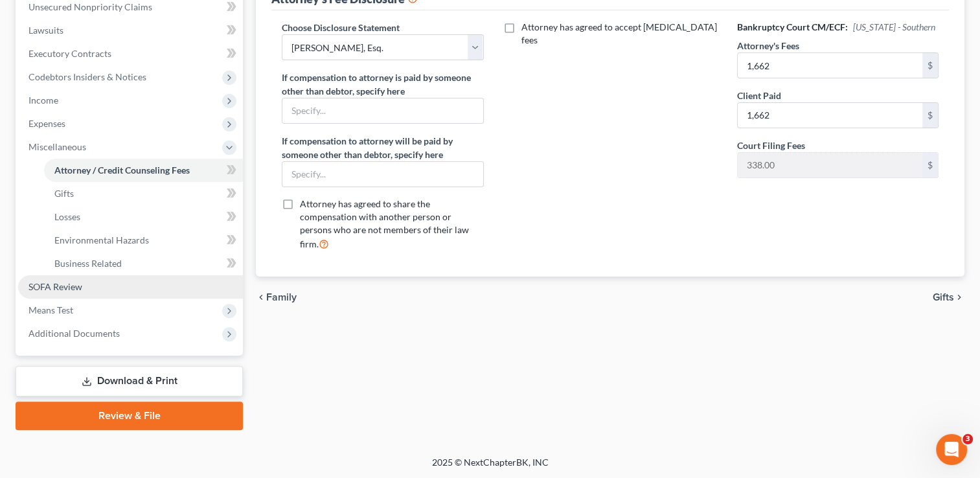
click at [75, 287] on span "SOFA Review" at bounding box center [55, 286] width 54 height 11
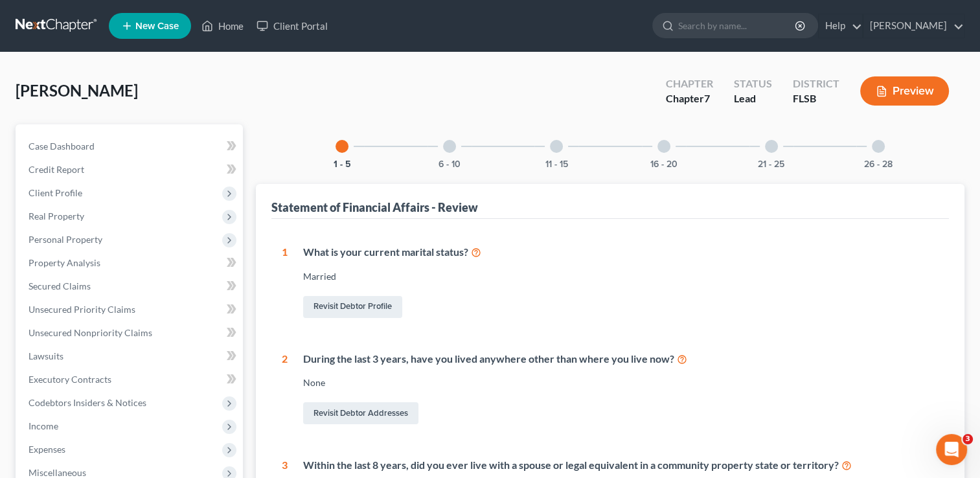
click at [660, 146] on div at bounding box center [663, 146] width 13 height 13
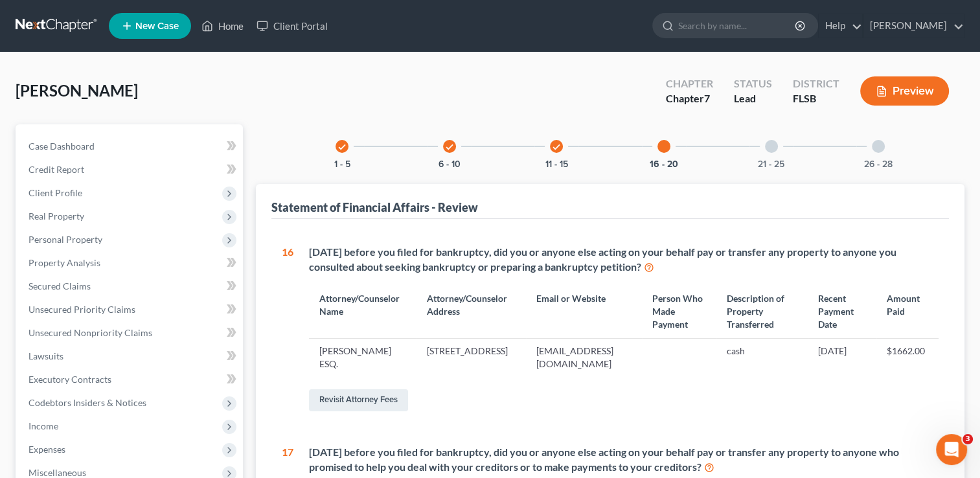
click at [773, 146] on div at bounding box center [771, 146] width 13 height 13
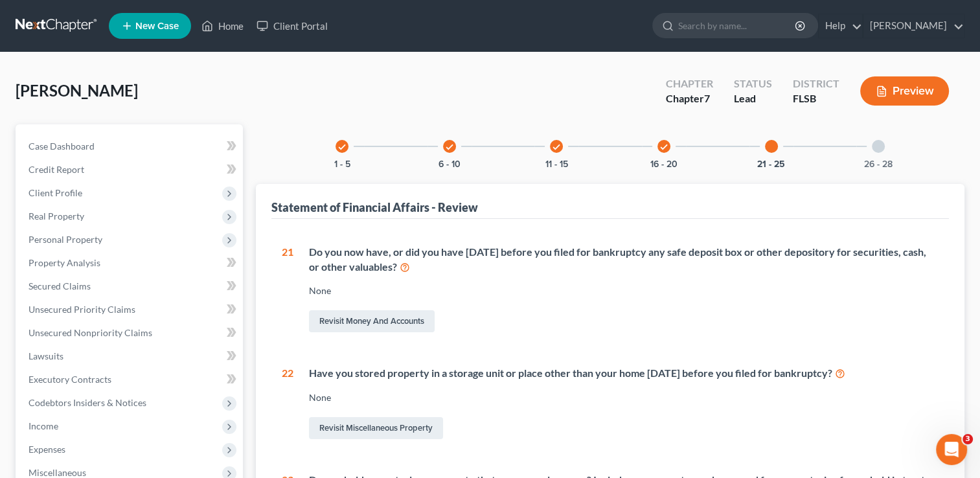
click at [883, 146] on div at bounding box center [878, 146] width 13 height 13
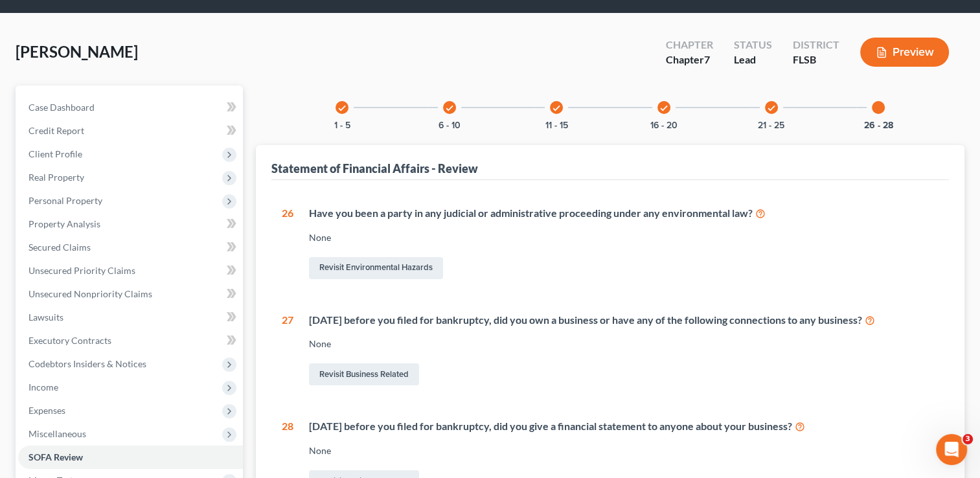
scroll to position [43, 0]
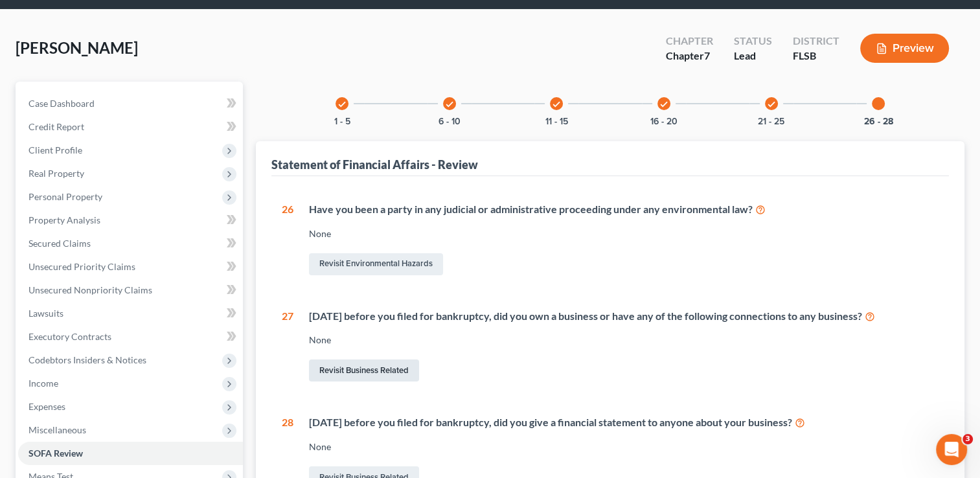
click at [355, 370] on link "Revisit Business Related" at bounding box center [364, 370] width 110 height 22
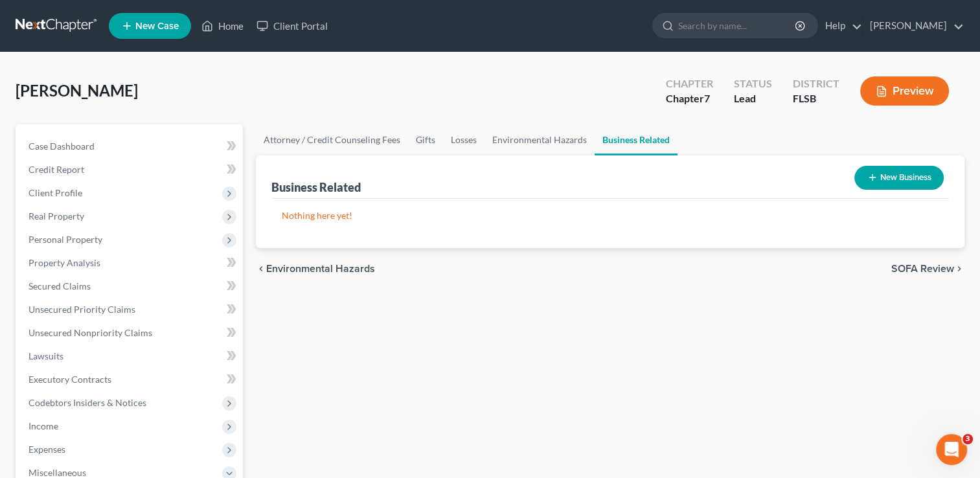
click at [893, 180] on button "New Business" at bounding box center [898, 178] width 89 height 24
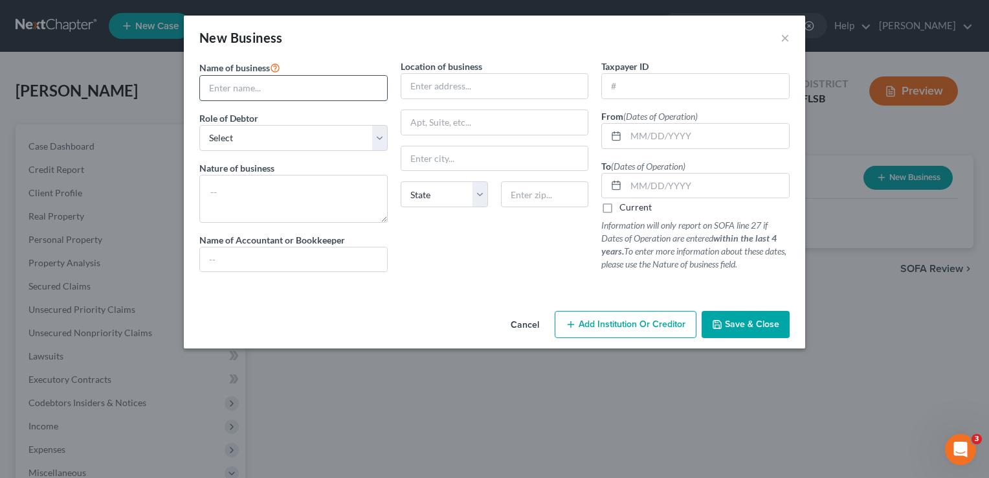
click at [262, 87] on input "text" at bounding box center [293, 88] width 187 height 25
type input "Albeiro Guerra, Inc."
click at [374, 141] on select "Select A member of a limited liability company (LLC) or limited liability partn…" at bounding box center [293, 138] width 188 height 26
select select "officer"
click at [199, 125] on select "Select A member of a limited liability company (LLC) or limited liability partn…" at bounding box center [293, 138] width 188 height 26
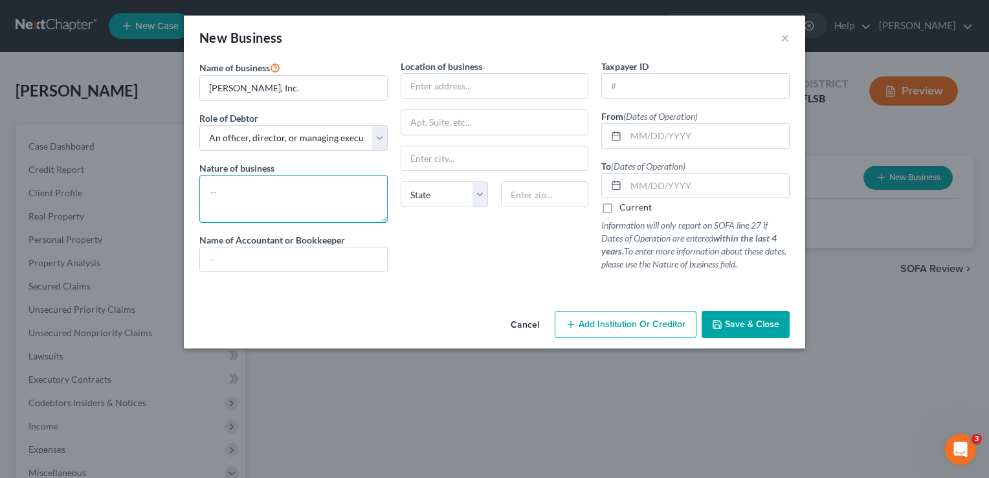
click at [272, 199] on textarea at bounding box center [293, 199] width 188 height 48
type textarea "truck driver"
click at [427, 83] on input "text" at bounding box center [494, 86] width 187 height 25
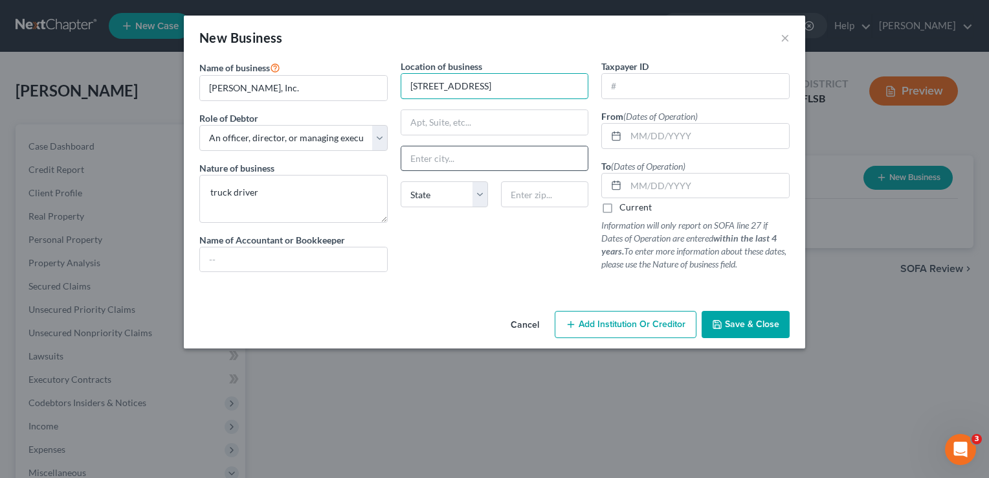
type input "1347 Veracruz Lane"
click at [422, 161] on input "text" at bounding box center [494, 158] width 187 height 25
type input "Weston"
click at [407, 196] on select "State AL AK AR AZ CA CO CT DE DC FL GA GU HI ID IL IN IA KS KY LA ME MD MA MI M…" at bounding box center [444, 194] width 87 height 26
select select "9"
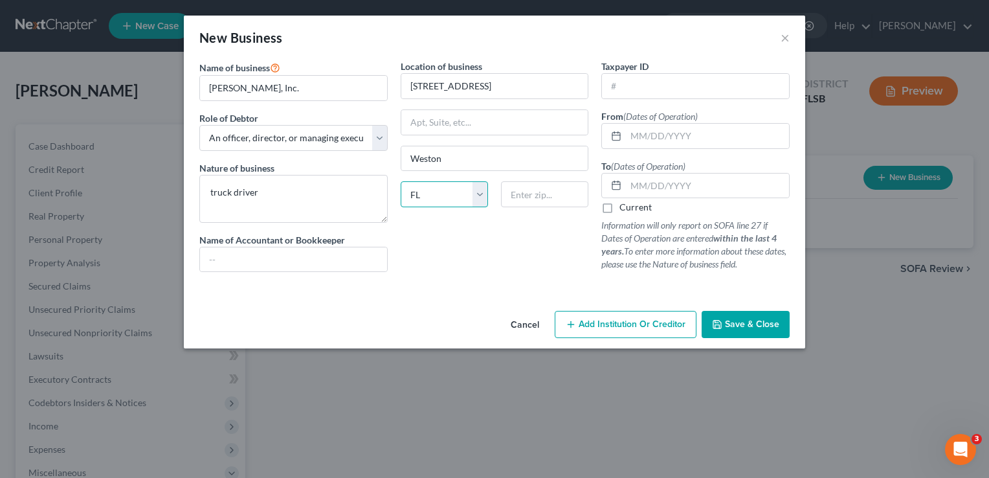
click at [401, 181] on select "State AL AK AR AZ CA CO CT DE DC FL GA GU HI ID IL IN IA KS KY LA ME MD MA MI M…" at bounding box center [444, 194] width 87 height 26
click at [547, 194] on input "text" at bounding box center [544, 194] width 87 height 26
type input "33327"
click at [653, 81] on input "text" at bounding box center [695, 86] width 187 height 25
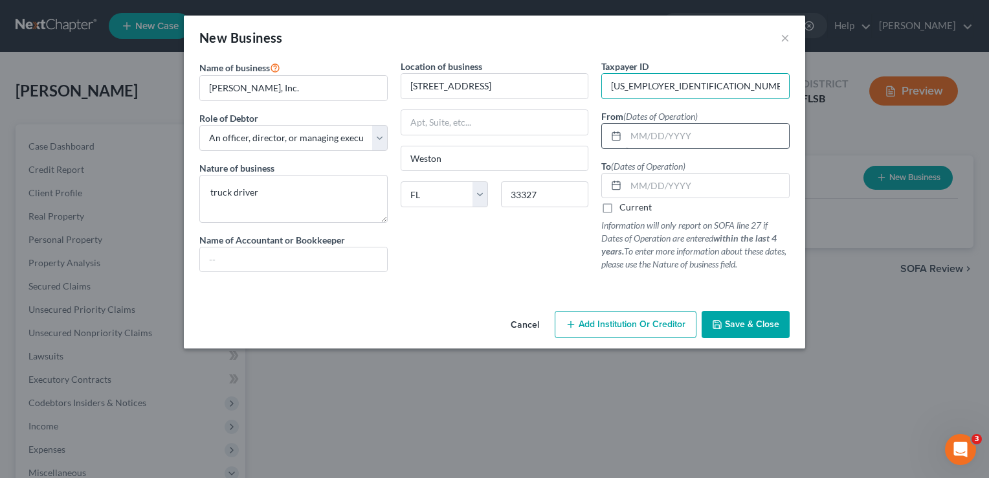
type input "82-3343933"
click at [642, 132] on input "text" at bounding box center [707, 136] width 163 height 25
type input "11/06/2017"
click at [620, 210] on label "Current" at bounding box center [636, 207] width 32 height 13
click at [625, 209] on input "Current" at bounding box center [629, 205] width 8 height 8
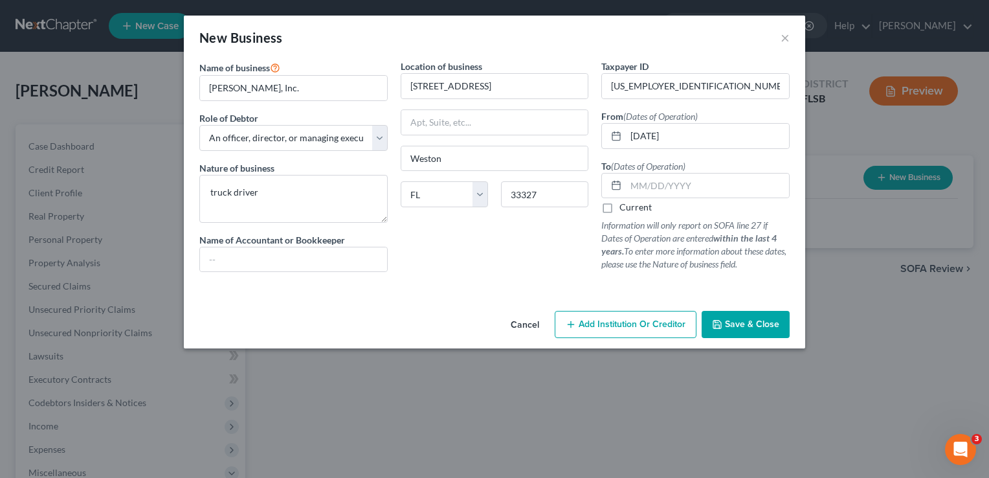
checkbox input "true"
click at [236, 263] on input "text" at bounding box center [293, 259] width 187 height 25
type input "T"
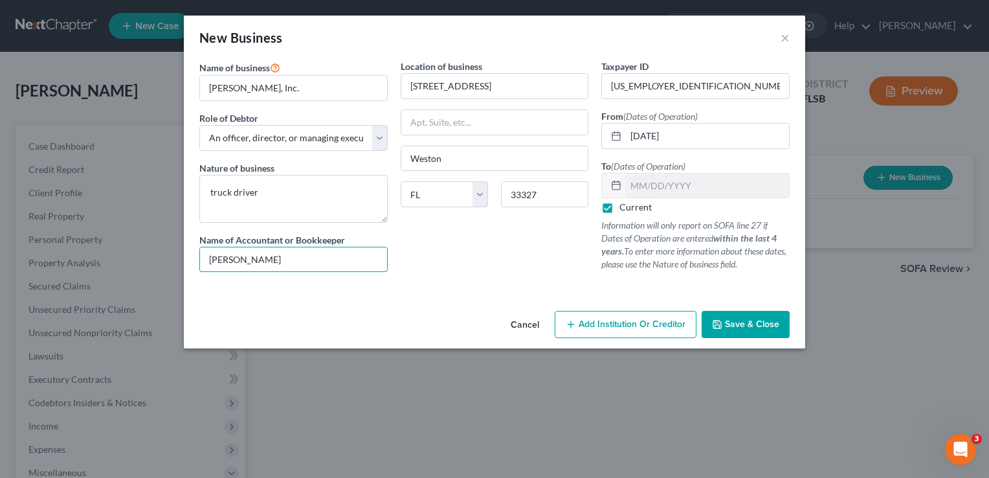
type input "Jorge Quintana"
click at [737, 324] on span "Save & Close" at bounding box center [752, 324] width 54 height 11
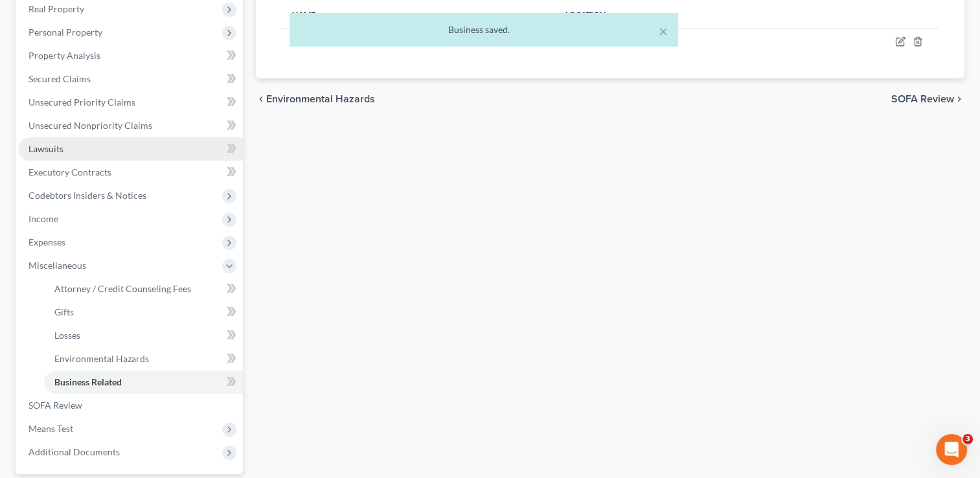
scroll to position [249, 0]
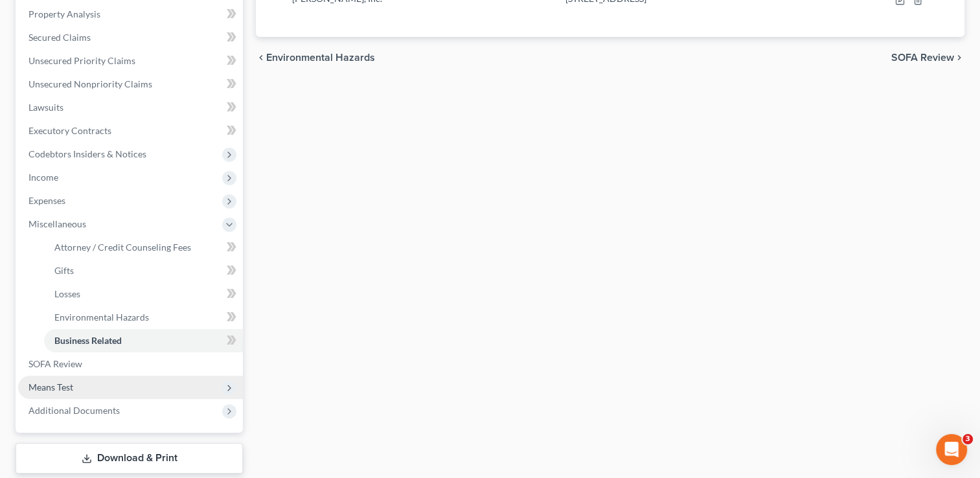
click at [56, 382] on span "Means Test" at bounding box center [50, 386] width 45 height 11
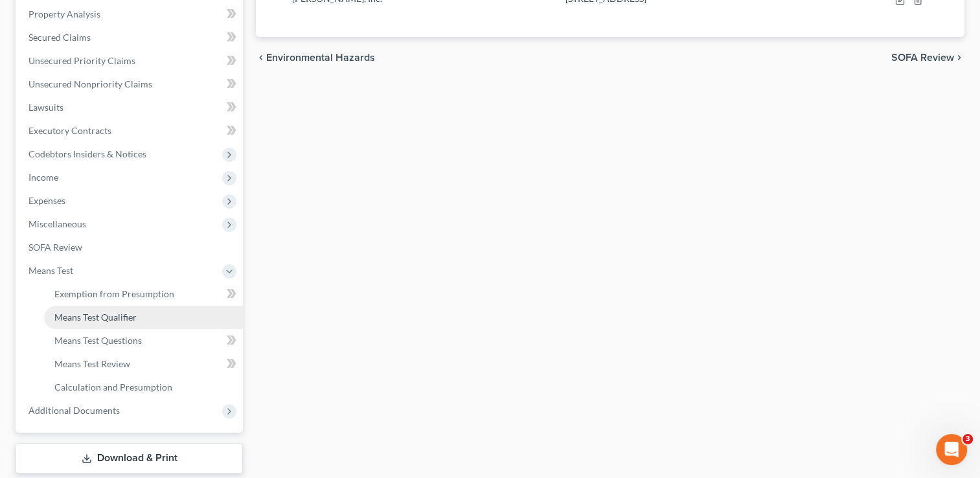
click at [93, 312] on span "Means Test Qualifier" at bounding box center [95, 316] width 82 height 11
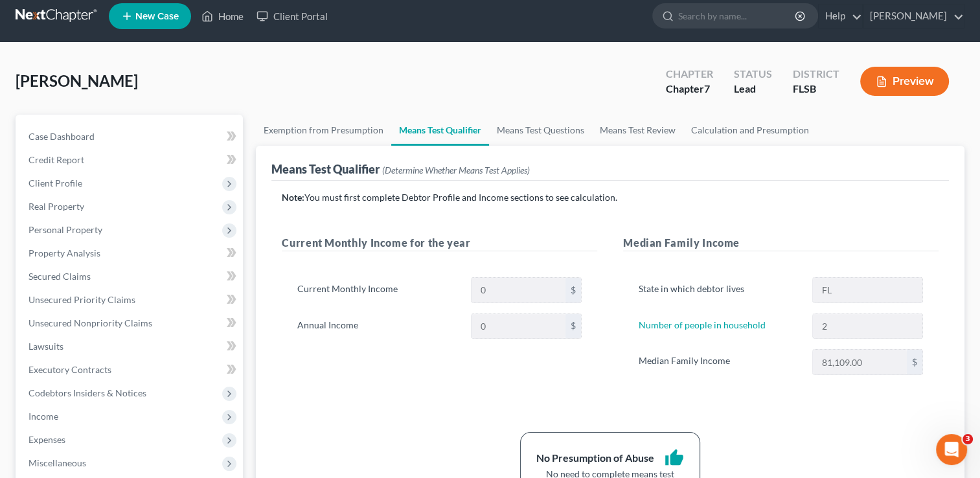
scroll to position [6, 0]
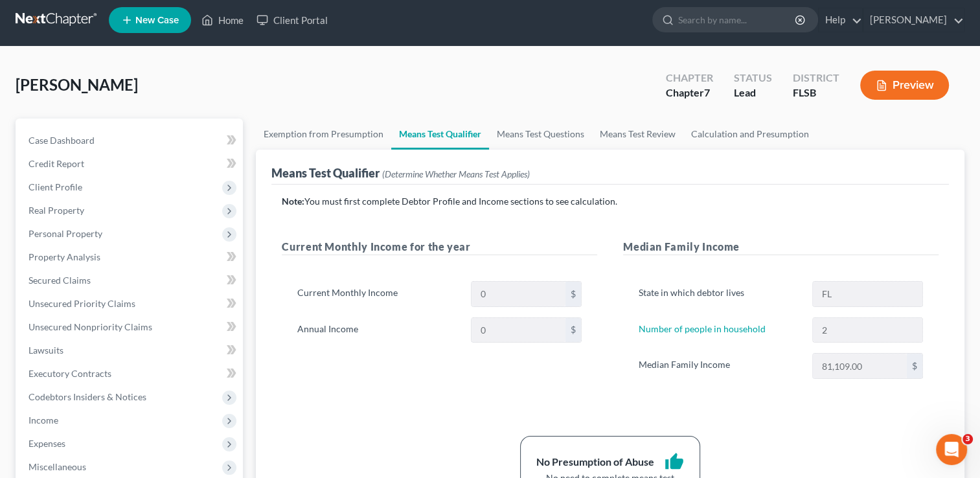
click at [308, 377] on div "Current Monthly Income for the year Current Monthly Income 0 $ Annual Income 0 $" at bounding box center [439, 322] width 341 height 166
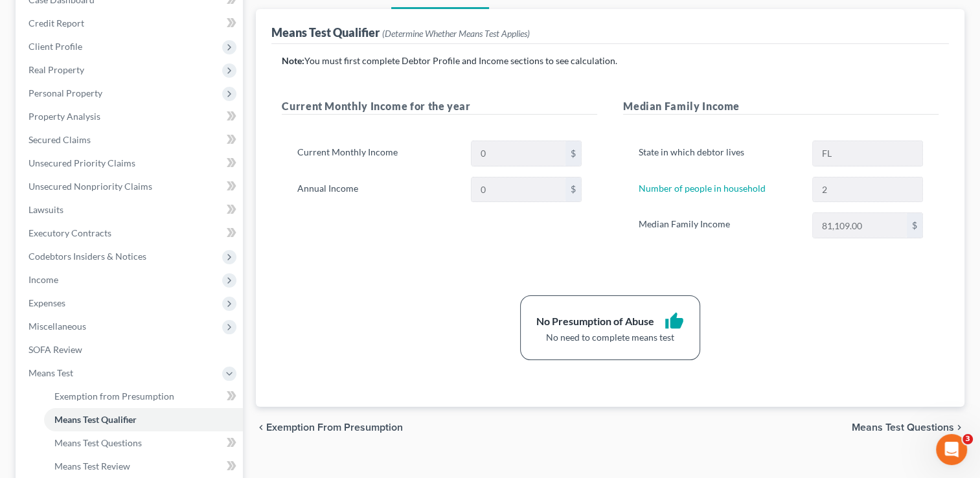
scroll to position [0, 0]
